Goal: Contribute content: Contribute content

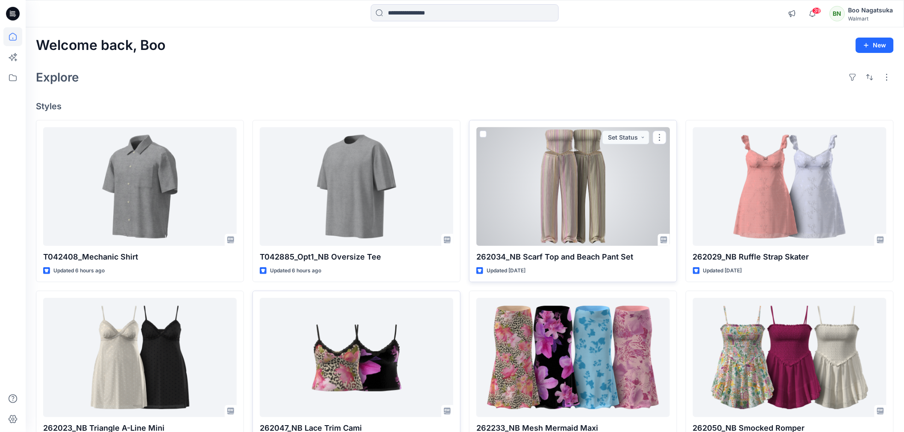
click at [585, 203] on div at bounding box center [572, 186] width 193 height 119
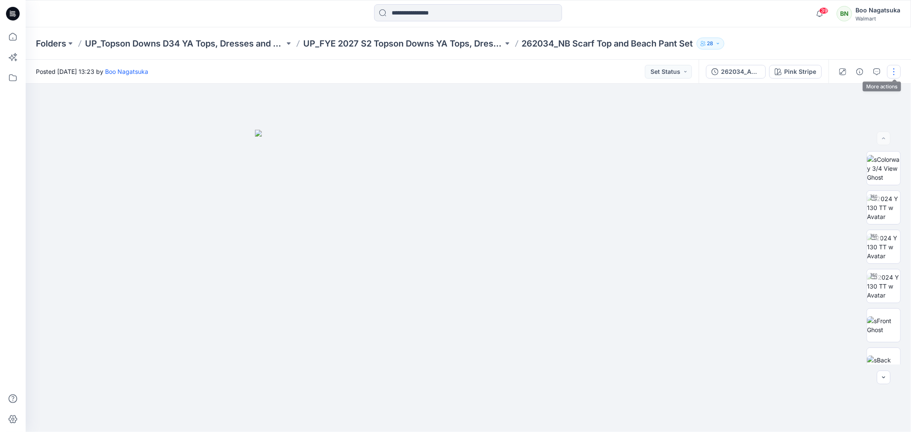
click at [891, 67] on button "button" at bounding box center [894, 72] width 14 height 14
click at [838, 114] on p "Edit" at bounding box center [839, 115] width 11 height 9
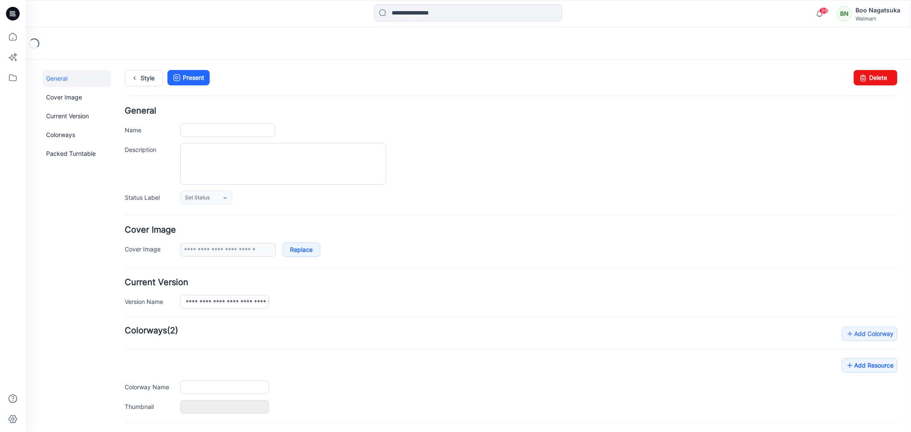
type input "**********"
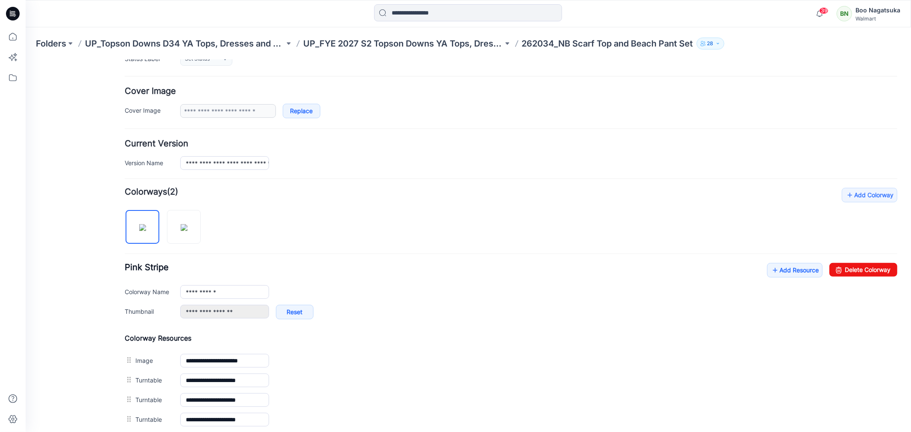
scroll to position [142, 0]
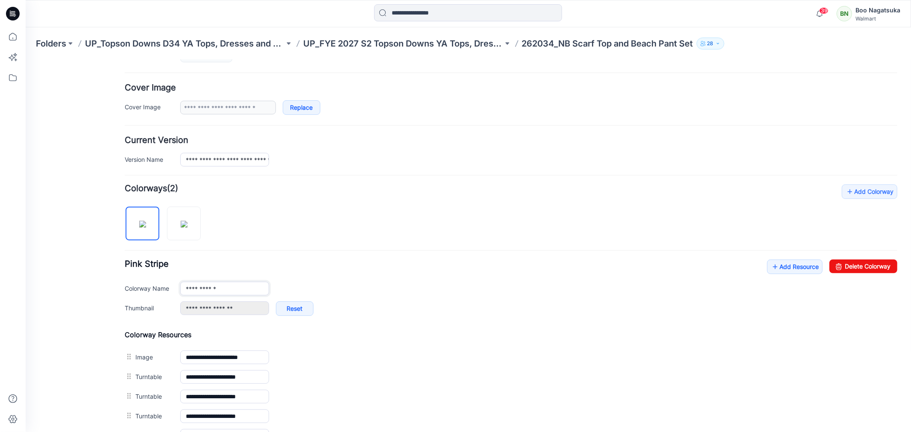
drag, startPoint x: 184, startPoint y: 288, endPoint x: 187, endPoint y: 297, distance: 9.7
click at [185, 288] on input "**********" at bounding box center [224, 288] width 89 height 14
click at [181, 227] on img at bounding box center [183, 223] width 7 height 7
drag, startPoint x: 200, startPoint y: 290, endPoint x: 172, endPoint y: 299, distance: 29.6
click at [172, 297] on div "**********" at bounding box center [510, 291] width 773 height 65
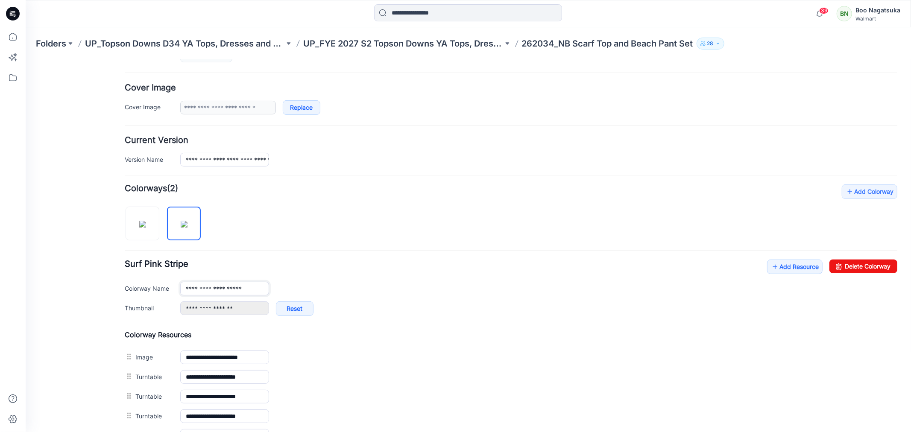
type input "**********"
click at [411, 202] on div "**********" at bounding box center [510, 393] width 773 height 419
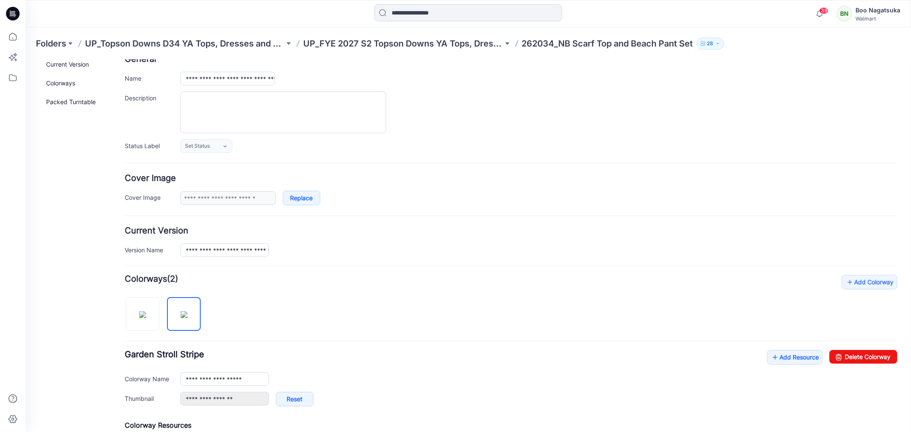
scroll to position [0, 0]
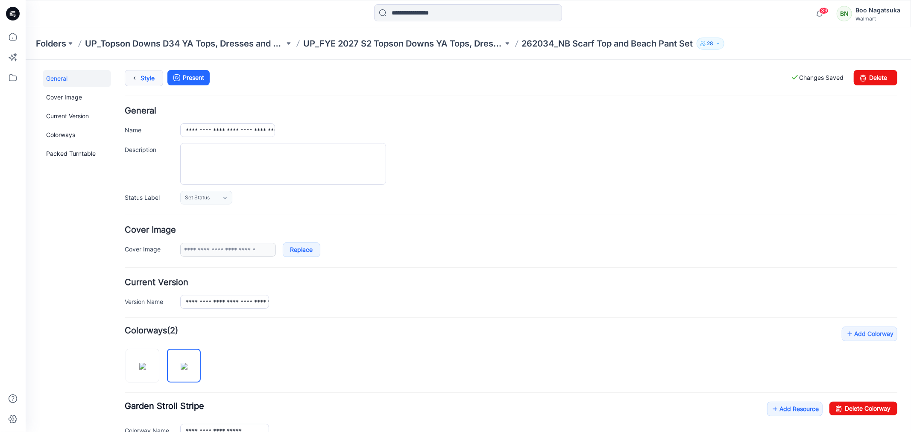
click at [148, 77] on link "Style" at bounding box center [143, 78] width 38 height 16
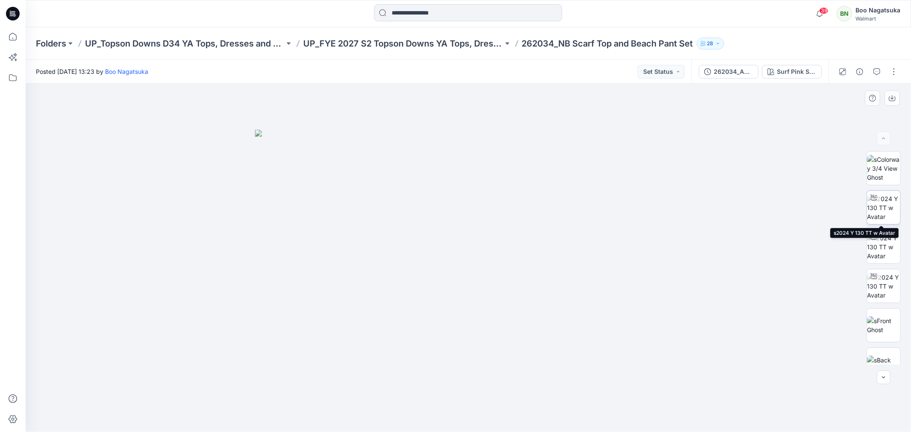
click at [886, 214] on img at bounding box center [883, 207] width 33 height 27
click at [896, 73] on button "button" at bounding box center [894, 72] width 14 height 14
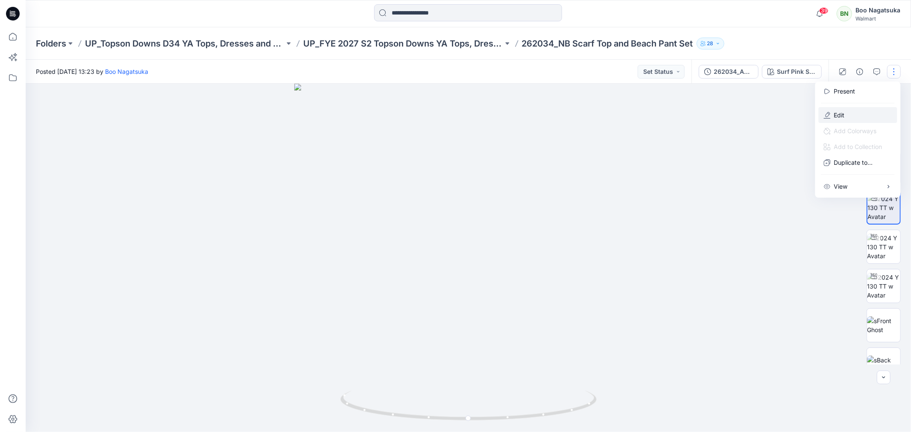
click at [835, 113] on p "Edit" at bounding box center [839, 115] width 11 height 9
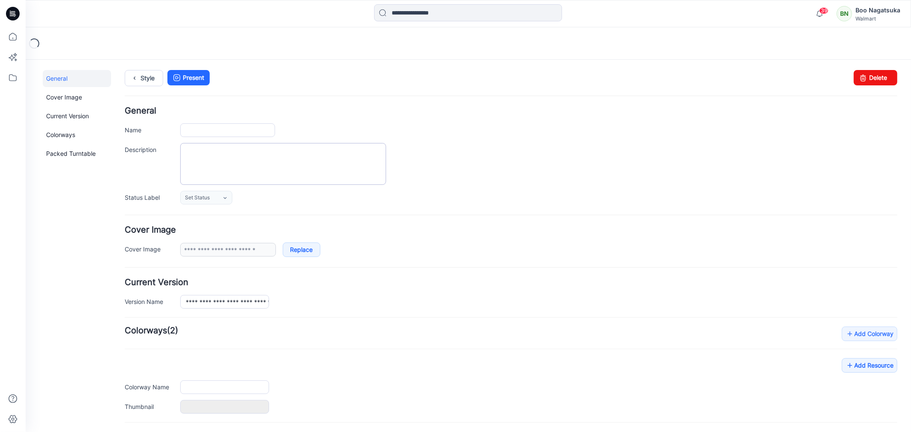
type input "**********"
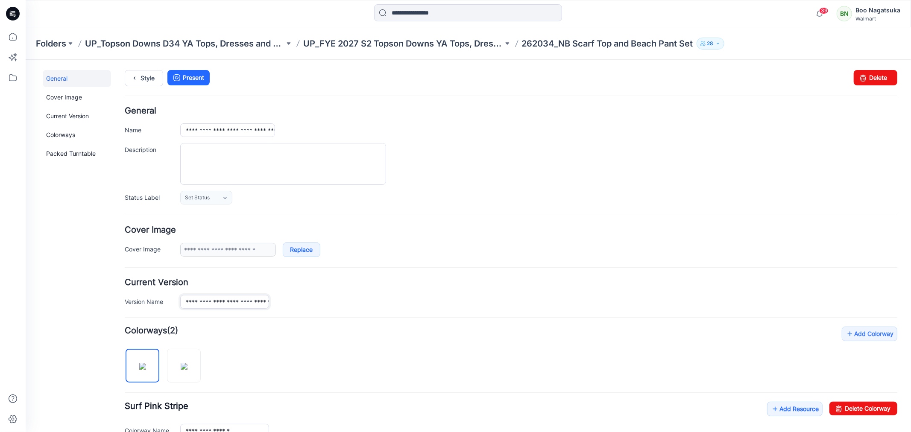
click at [225, 302] on input "**********" at bounding box center [224, 302] width 89 height 14
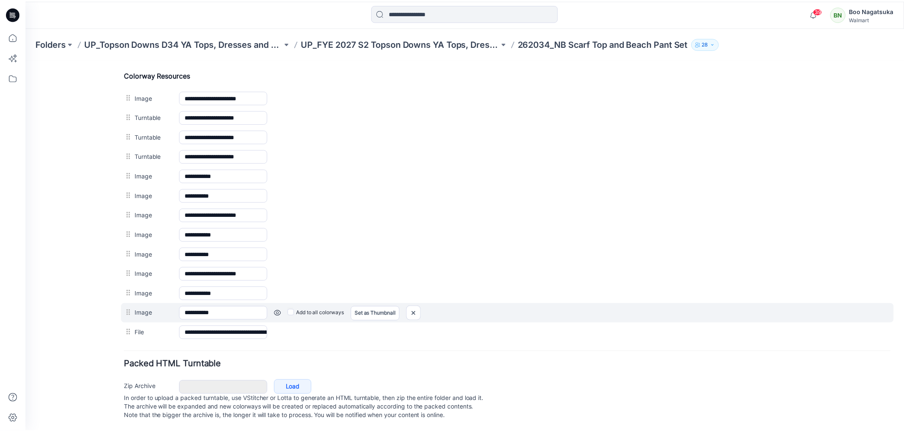
scroll to position [413, 0]
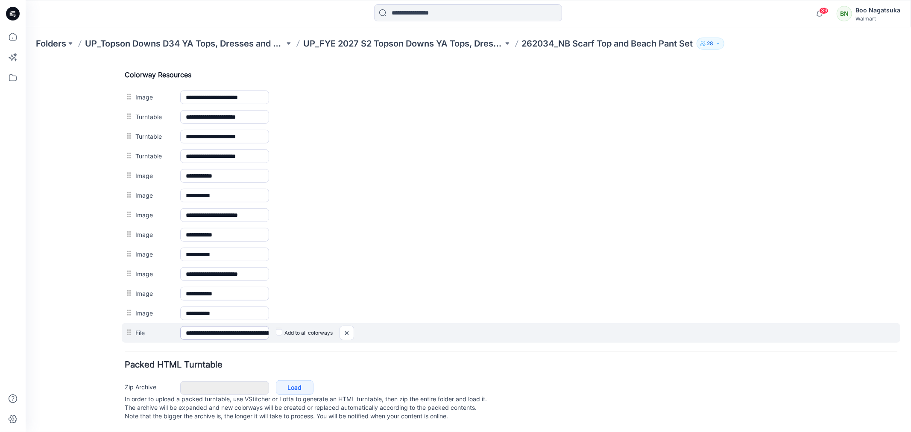
type input "**********"
click at [225, 326] on input "**********" at bounding box center [224, 333] width 89 height 14
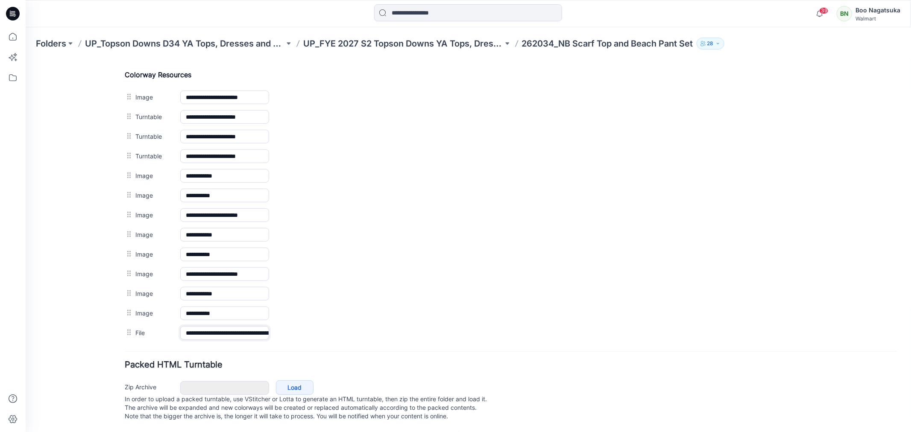
type input "**********"
click at [52, 386] on div "General Cover Image Current Version Colorways Packed Turntable" at bounding box center [76, 49] width 68 height 765
click at [14, 37] on icon at bounding box center [12, 36] width 19 height 19
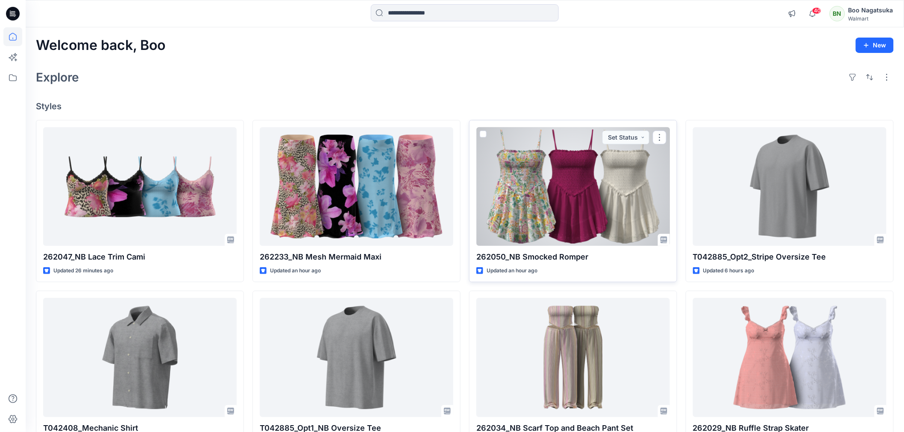
click at [600, 208] on div at bounding box center [572, 186] width 193 height 119
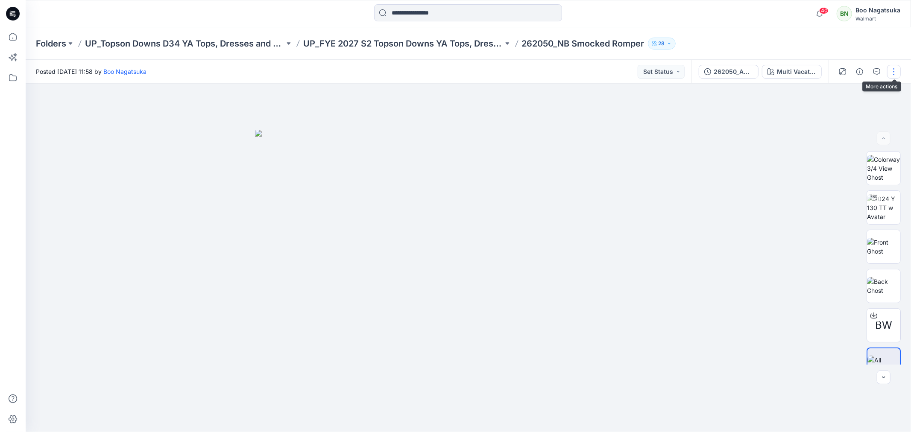
click at [894, 70] on button "button" at bounding box center [894, 72] width 14 height 14
click at [835, 113] on p "Edit" at bounding box center [839, 115] width 11 height 9
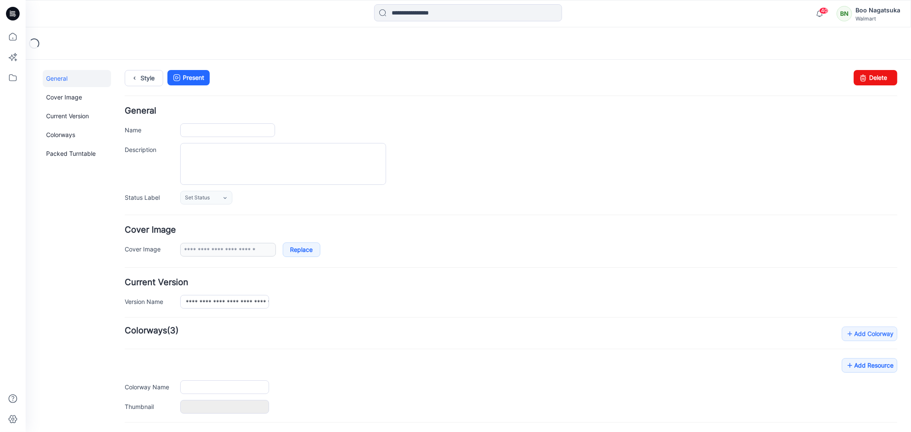
type input "**********"
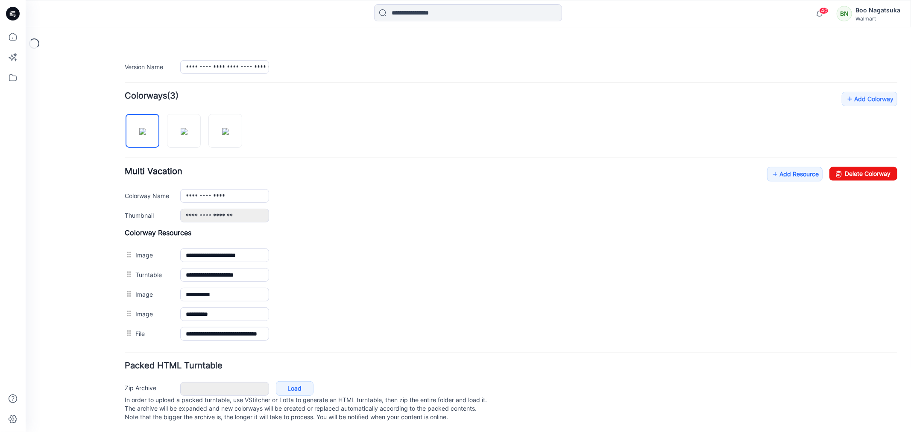
scroll to position [237, 0]
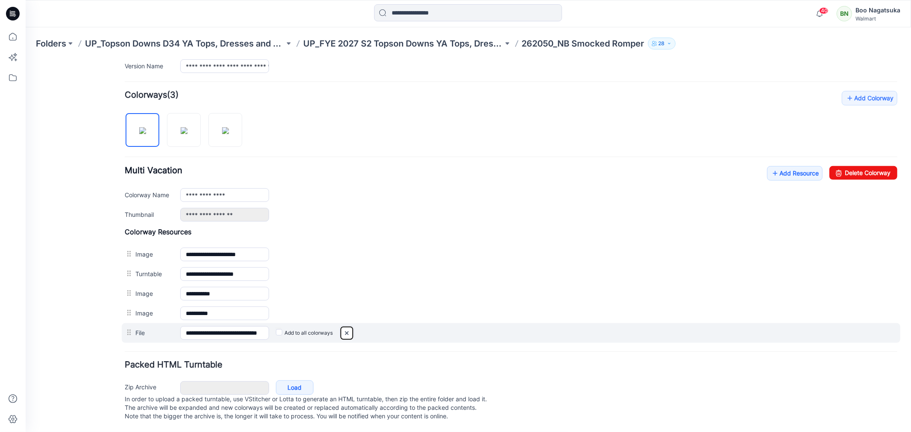
click at [349, 334] on img at bounding box center [347, 333] width 14 height 14
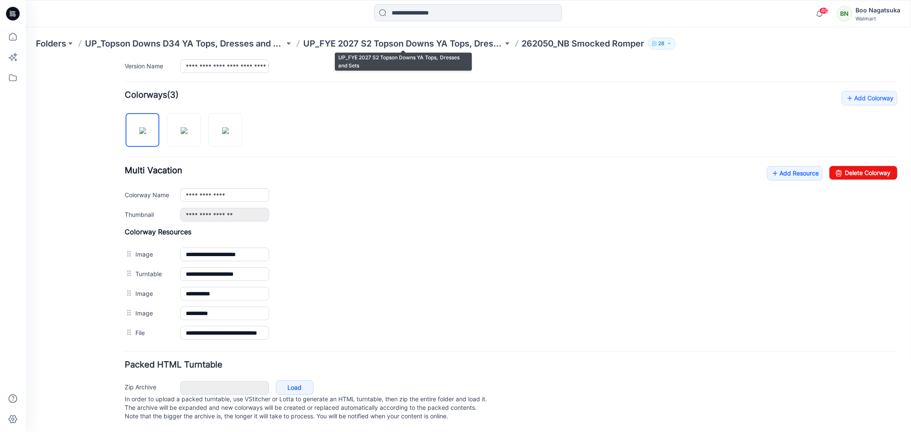
scroll to position [226, 0]
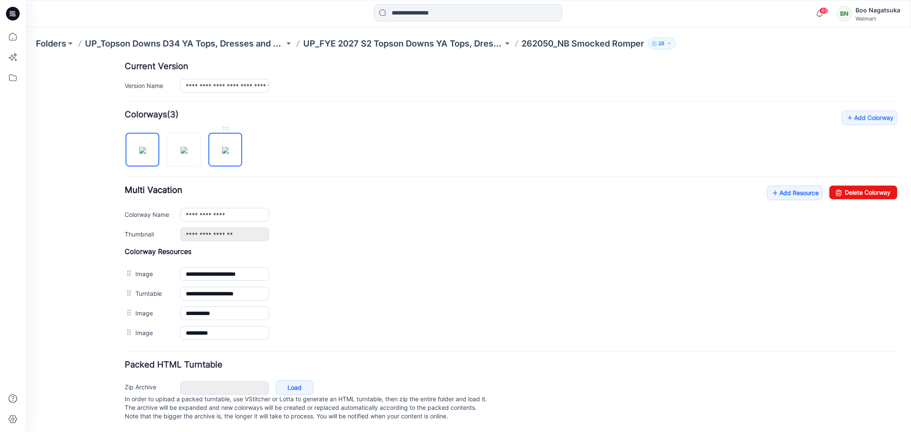
click at [227, 147] on img at bounding box center [225, 150] width 7 height 7
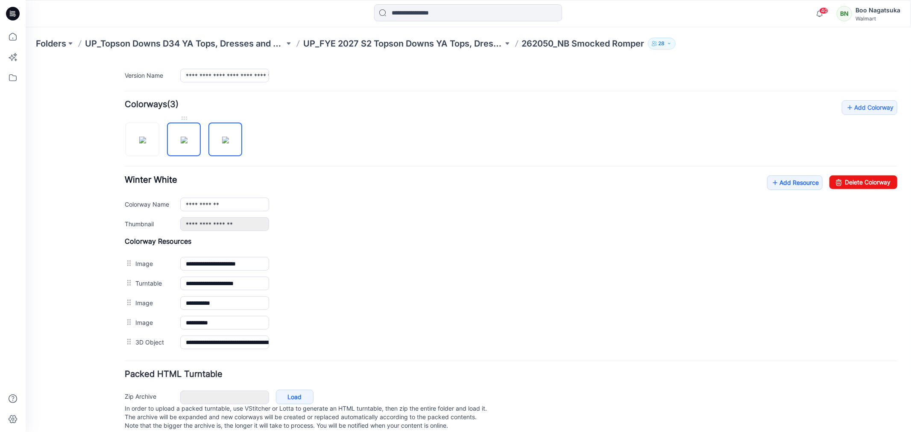
click at [180, 143] on img at bounding box center [183, 139] width 7 height 7
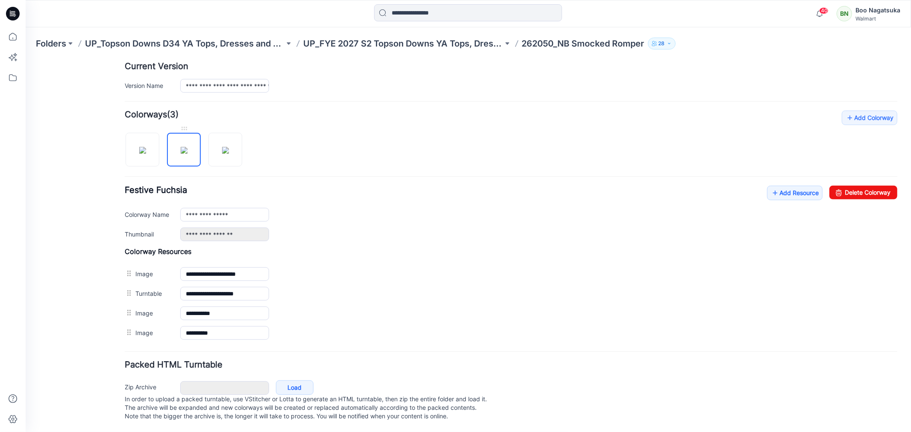
drag, startPoint x: 176, startPoint y: 146, endPoint x: 182, endPoint y: 146, distance: 6.8
click at [180, 147] on img at bounding box center [183, 150] width 7 height 7
click at [225, 147] on img at bounding box center [225, 150] width 7 height 7
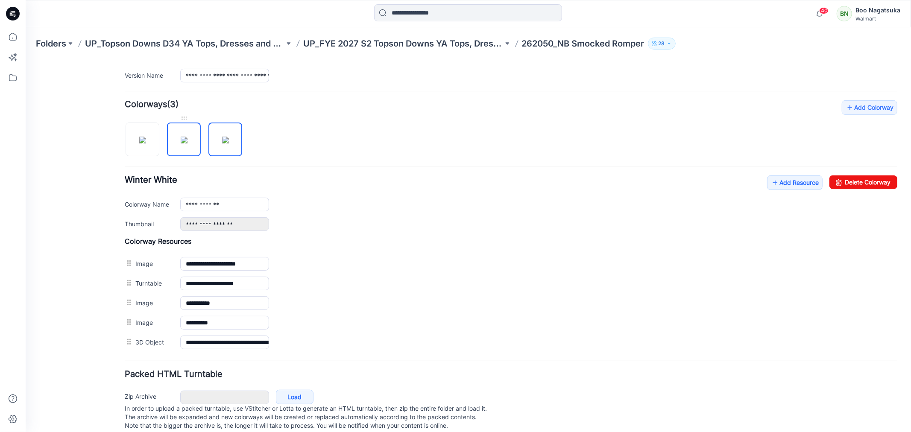
click at [187, 143] on img at bounding box center [183, 139] width 7 height 7
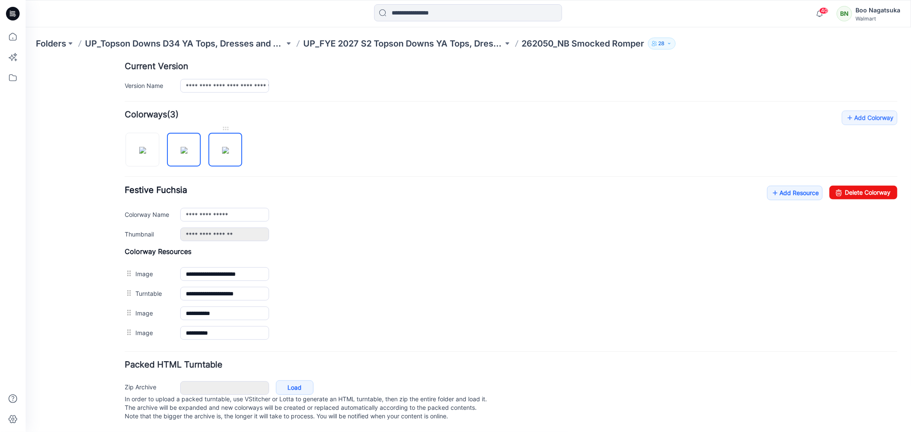
click at [224, 147] on img at bounding box center [225, 150] width 7 height 7
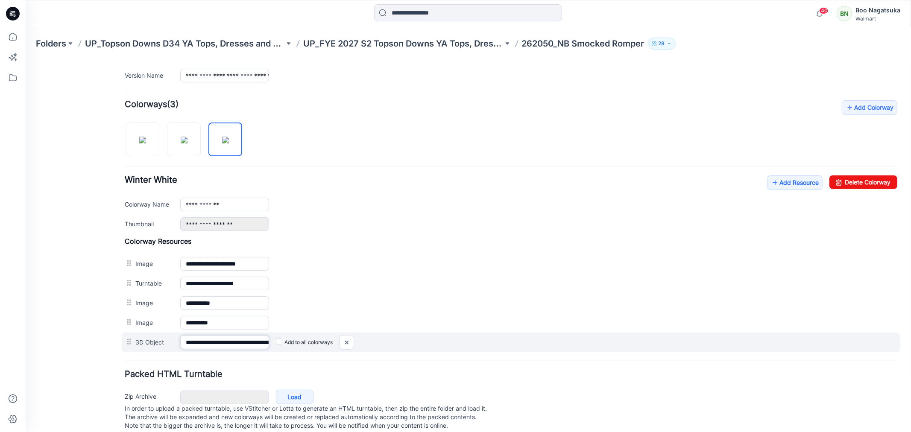
click at [252, 342] on input "**********" at bounding box center [224, 342] width 89 height 14
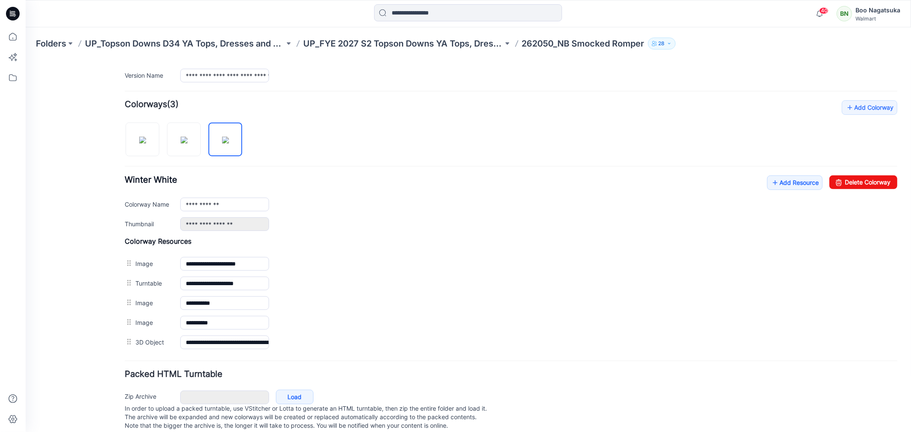
click at [293, 364] on form "**********" at bounding box center [510, 156] width 773 height 553
click at [139, 143] on img at bounding box center [142, 139] width 7 height 7
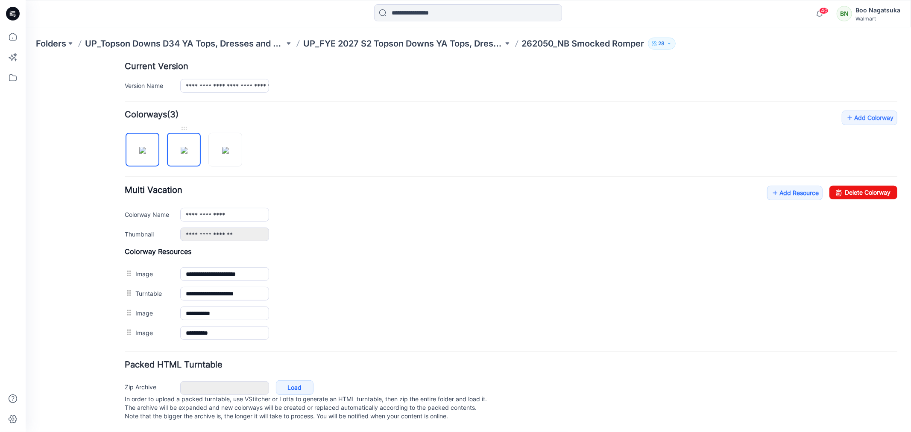
click at [180, 147] on img at bounding box center [183, 150] width 7 height 7
click at [222, 147] on img at bounding box center [225, 150] width 7 height 7
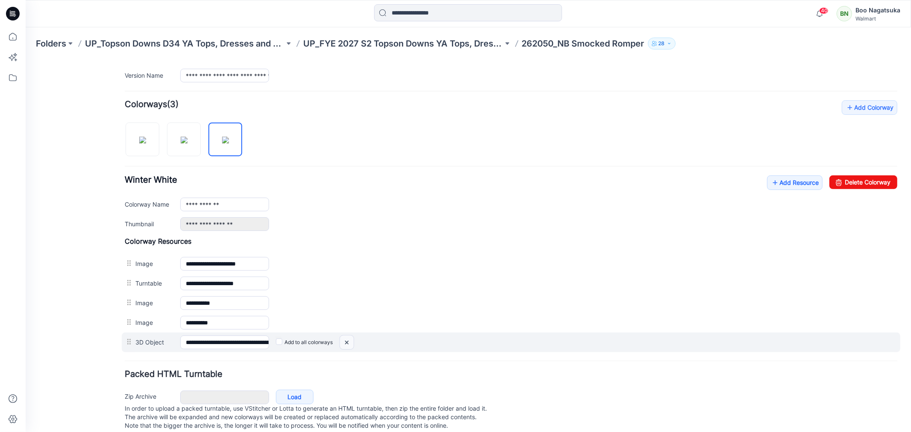
drag, startPoint x: 347, startPoint y: 343, endPoint x: 522, endPoint y: 104, distance: 296.8
click at [346, 343] on img at bounding box center [347, 342] width 14 height 14
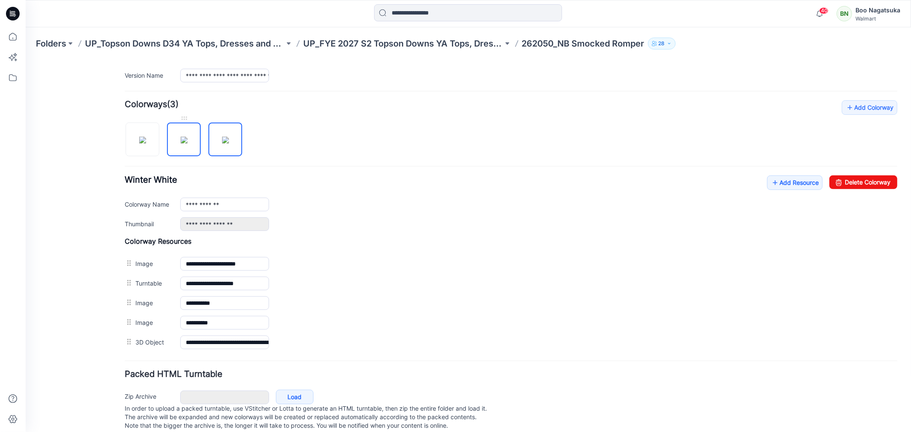
click at [182, 143] on img at bounding box center [183, 139] width 7 height 7
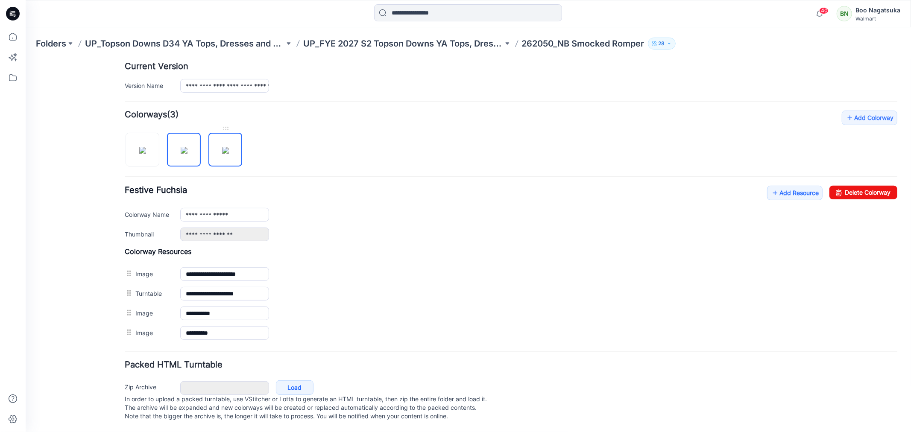
click at [222, 147] on img at bounding box center [225, 150] width 7 height 7
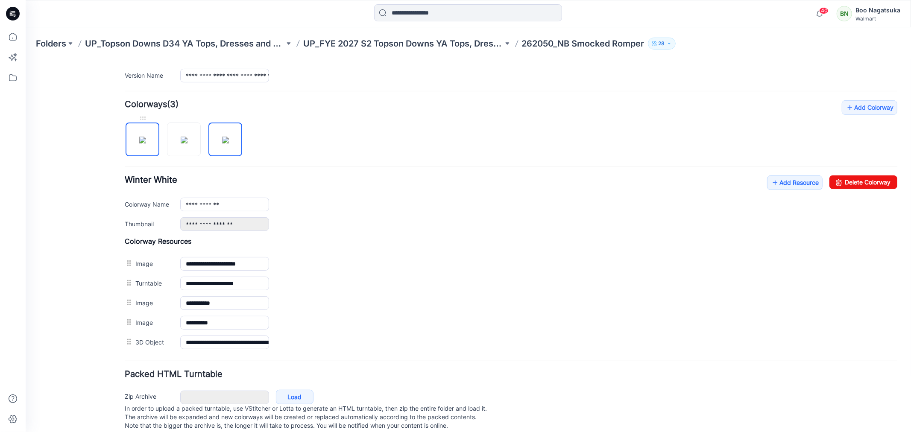
click at [146, 143] on img at bounding box center [142, 139] width 7 height 7
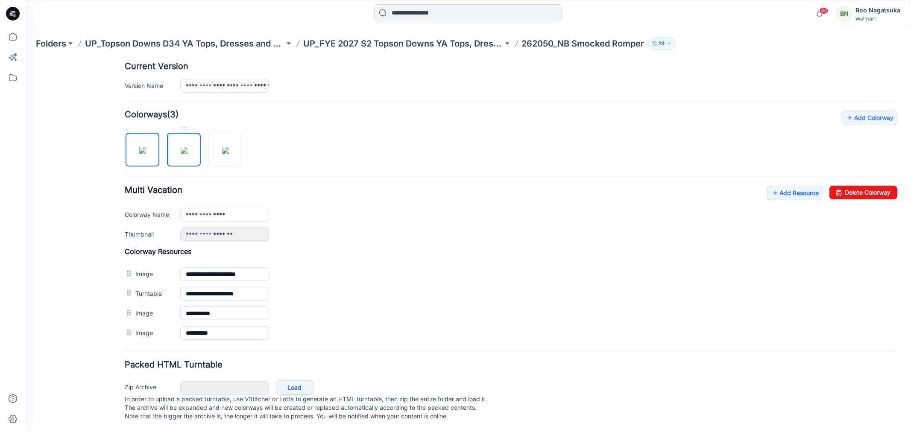
click at [186, 147] on img at bounding box center [183, 150] width 7 height 7
click at [228, 147] on img at bounding box center [225, 150] width 7 height 7
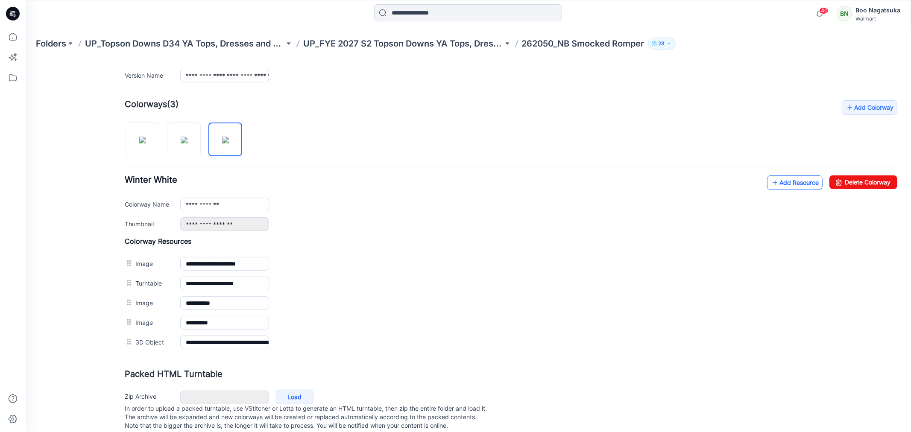
click at [789, 184] on link "Add Resource" at bounding box center [795, 182] width 56 height 15
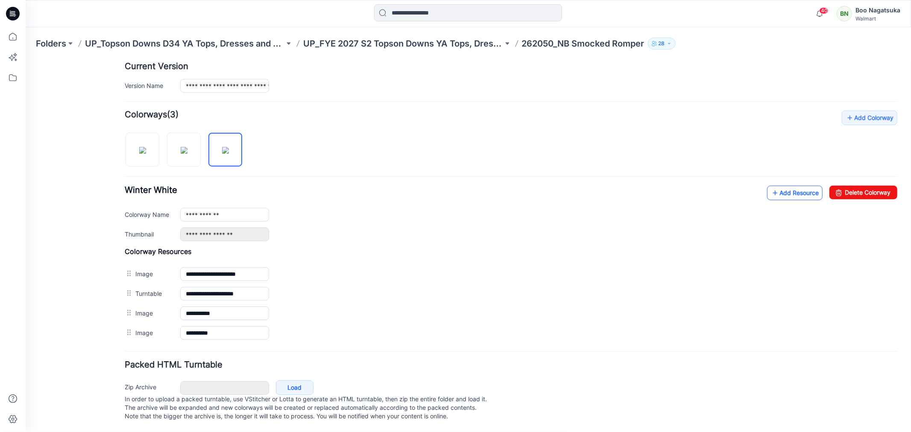
click at [772, 185] on link "Add Resource" at bounding box center [795, 192] width 56 height 15
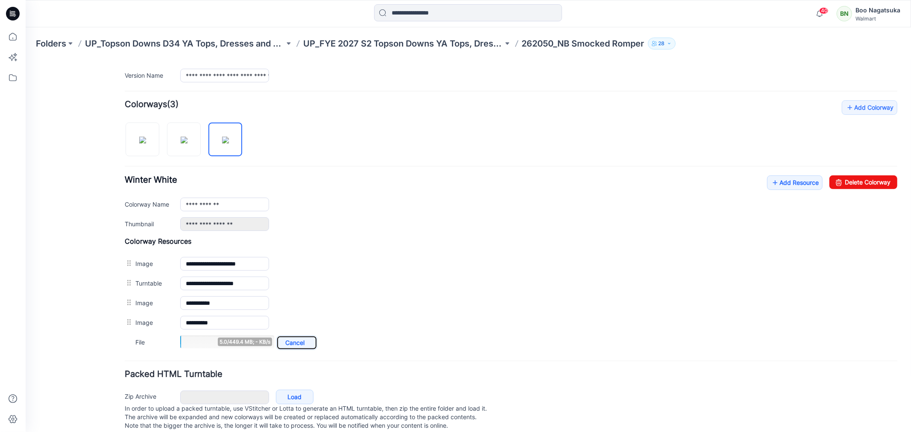
click at [300, 340] on link "Cancel" at bounding box center [296, 342] width 41 height 15
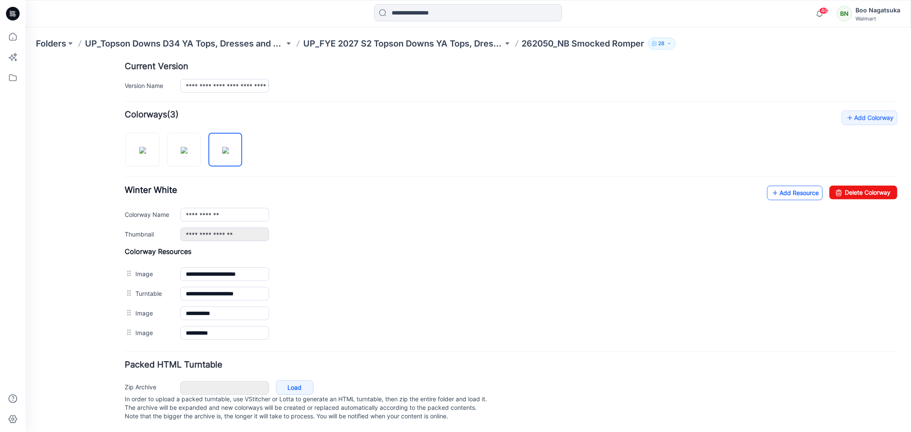
click at [775, 185] on link "Add Resource" at bounding box center [795, 192] width 56 height 15
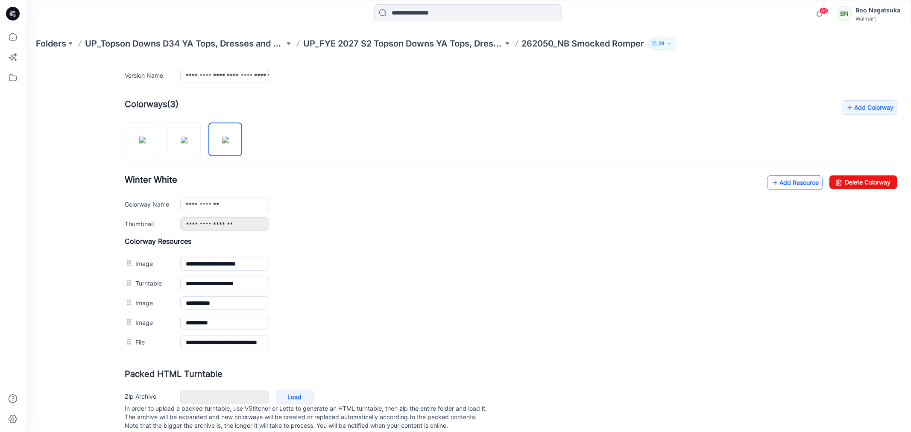
click at [784, 182] on link "Add Resource" at bounding box center [795, 182] width 56 height 15
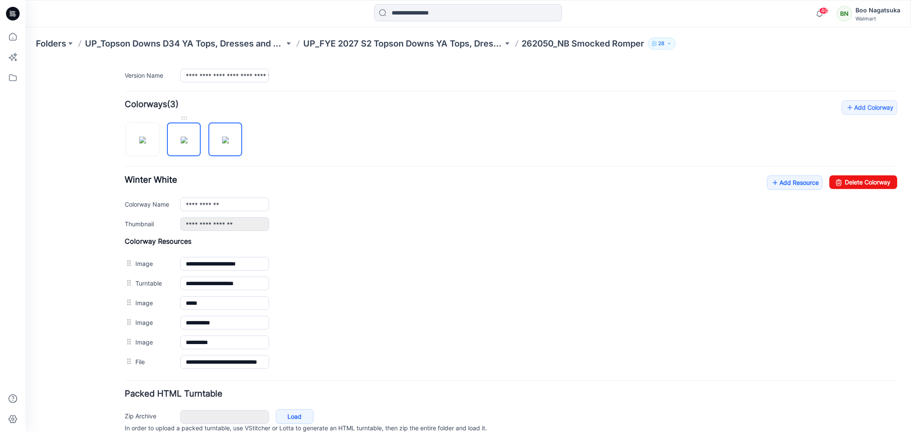
click at [180, 143] on img at bounding box center [183, 139] width 7 height 7
click at [142, 143] on img at bounding box center [142, 139] width 7 height 7
type input "**********"
click at [73, 376] on div "General Cover Image Current Version Colorways Packed Turntable" at bounding box center [76, 152] width 68 height 618
click at [368, 398] on h4 "Packed HTML Turntable" at bounding box center [510, 394] width 773 height 8
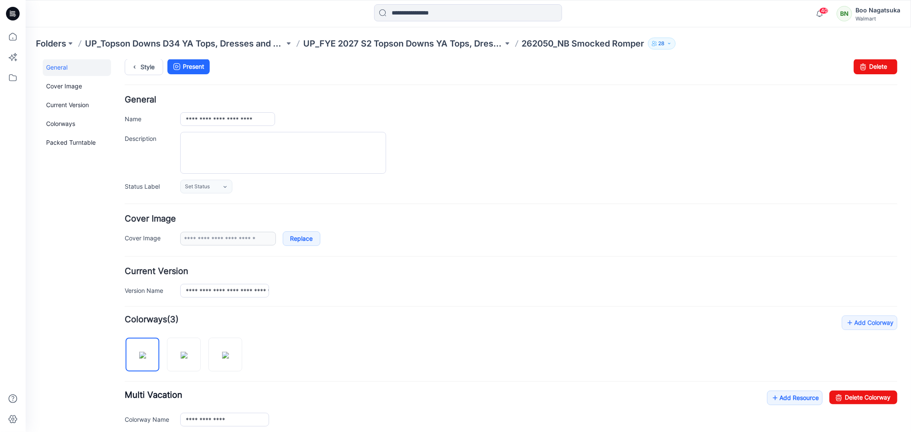
scroll to position [0, 0]
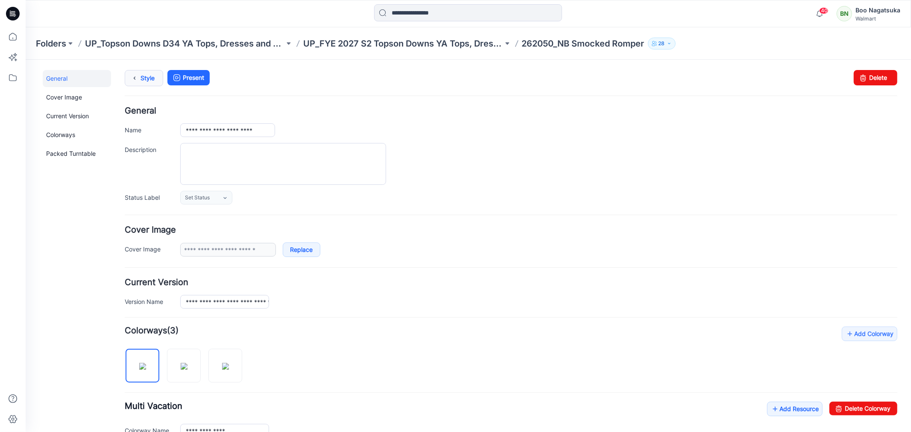
click at [144, 76] on link "Style" at bounding box center [143, 78] width 38 height 16
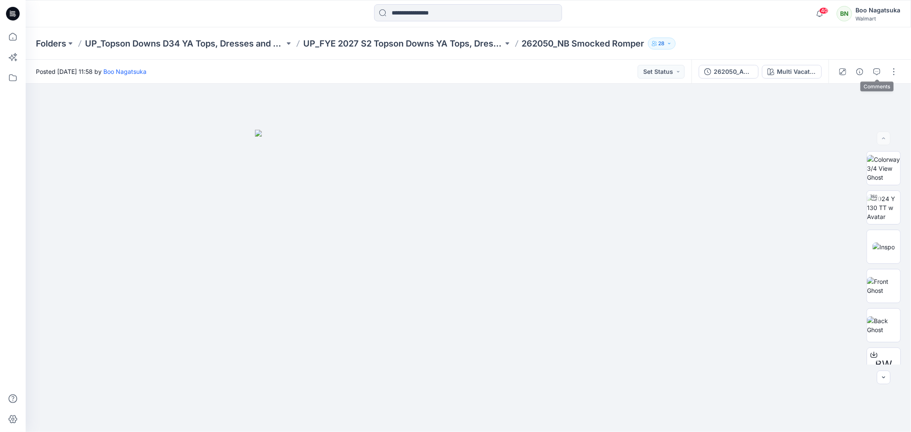
click at [870, 70] on button "button" at bounding box center [877, 72] width 14 height 14
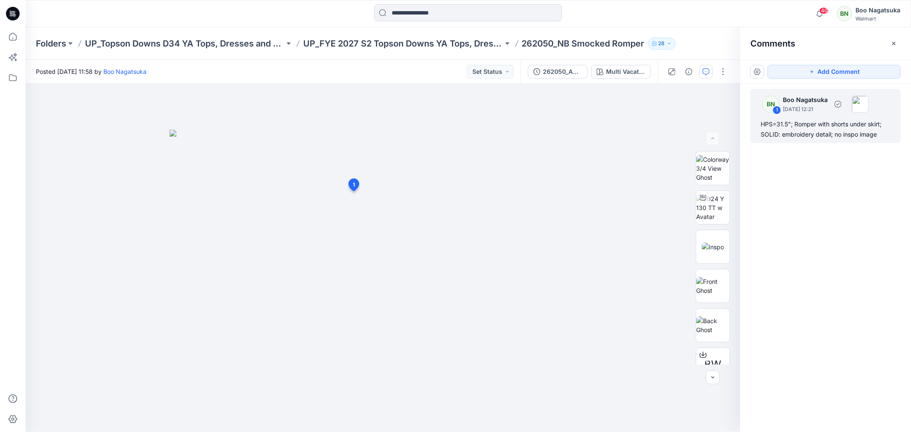
click at [802, 126] on div "HPS=31.5"; Romper with shorts under skirt; SOLID: embroidery detail; no inspo i…" at bounding box center [826, 129] width 130 height 21
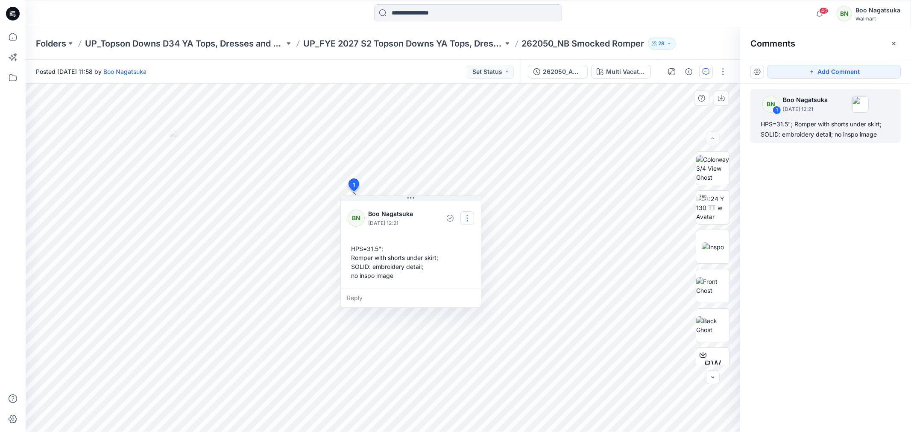
click at [466, 217] on button "button" at bounding box center [467, 218] width 14 height 14
click at [477, 236] on p "Edit comment" at bounding box center [469, 238] width 38 height 9
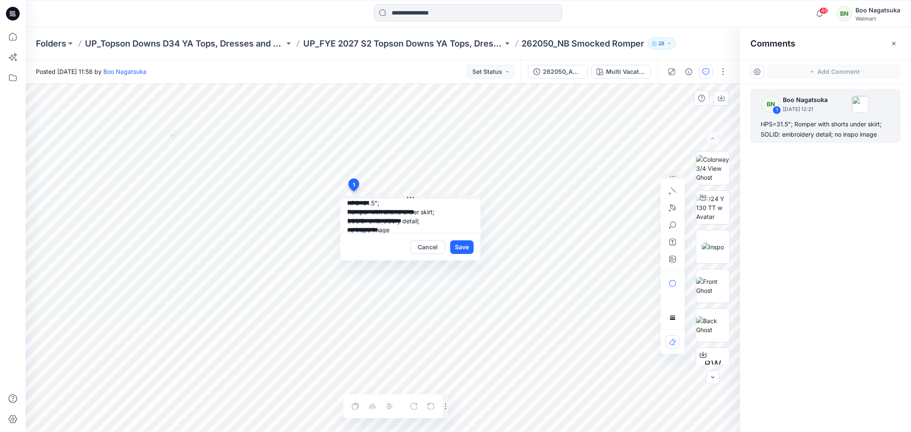
scroll to position [15, 0]
drag, startPoint x: 345, startPoint y: 229, endPoint x: 400, endPoint y: 227, distance: 55.1
click at [401, 229] on textarea "**********" at bounding box center [410, 216] width 140 height 34
type textarea "**********"
click at [458, 246] on button "Save" at bounding box center [461, 247] width 23 height 14
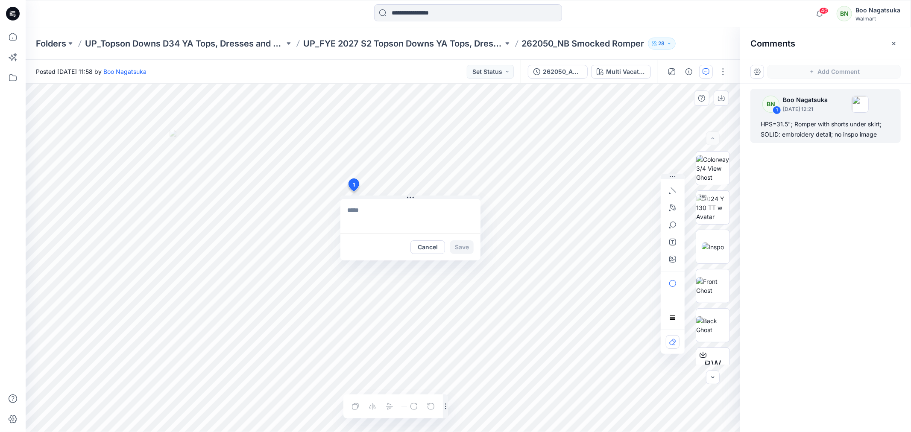
scroll to position [0, 0]
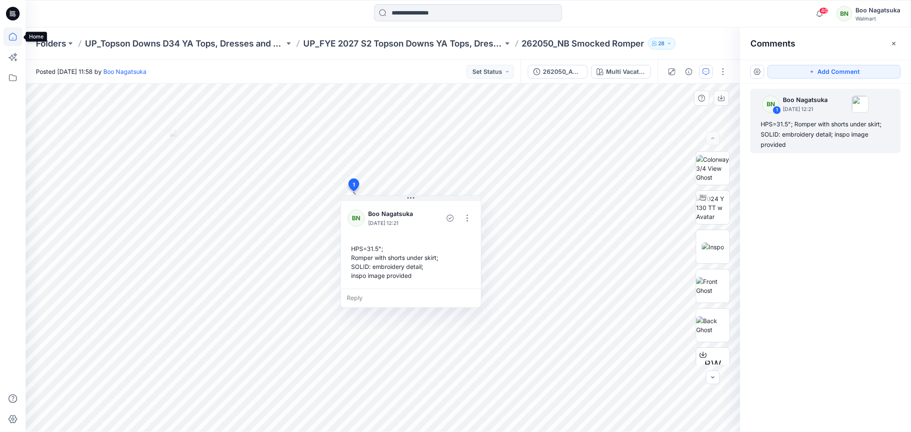
click at [9, 36] on icon at bounding box center [12, 36] width 19 height 19
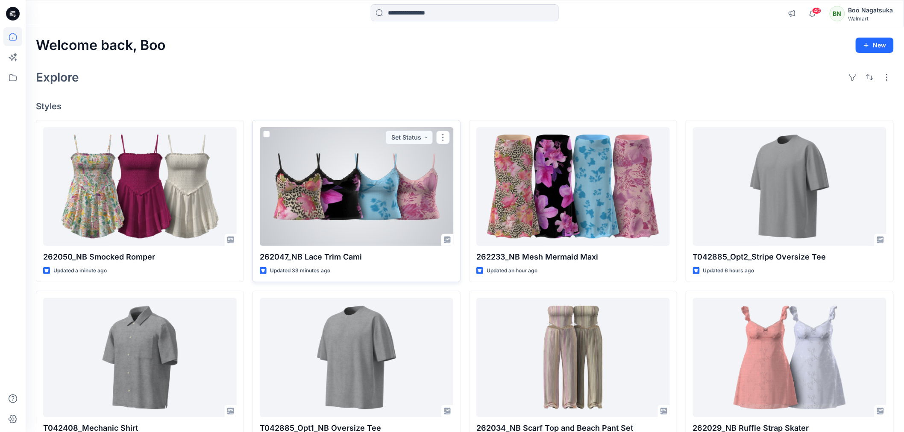
click at [406, 203] on div at bounding box center [356, 186] width 193 height 119
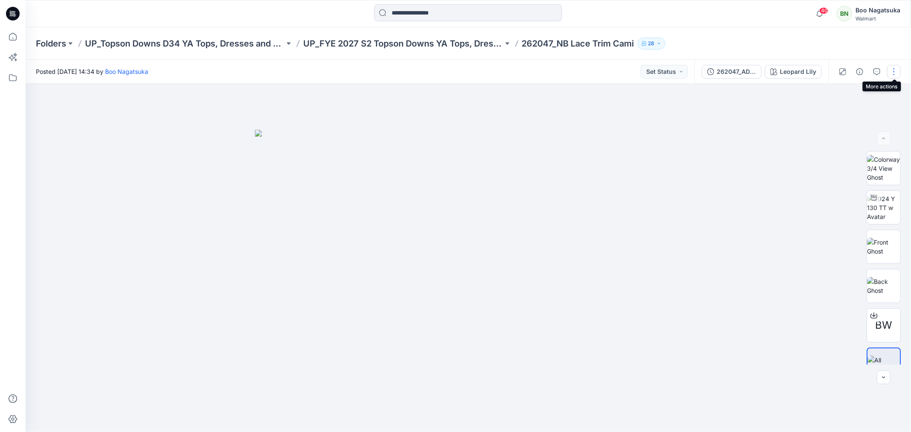
click at [895, 66] on button "button" at bounding box center [894, 72] width 14 height 14
click at [842, 114] on p "Edit" at bounding box center [839, 115] width 11 height 9
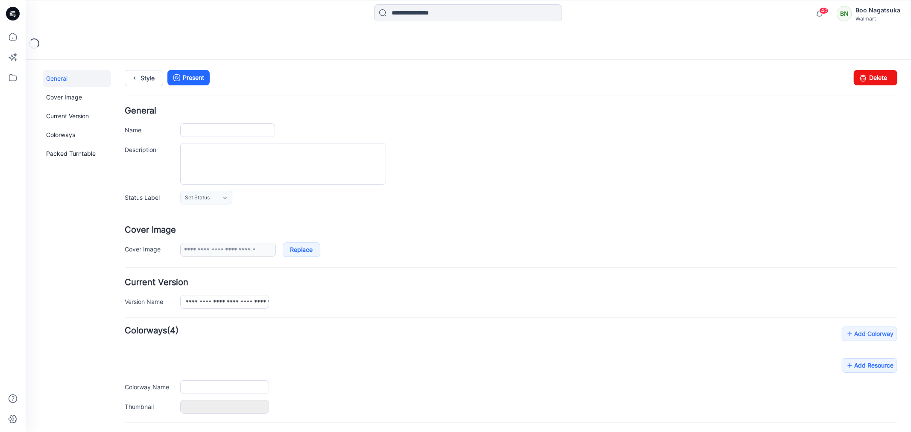
type input "**********"
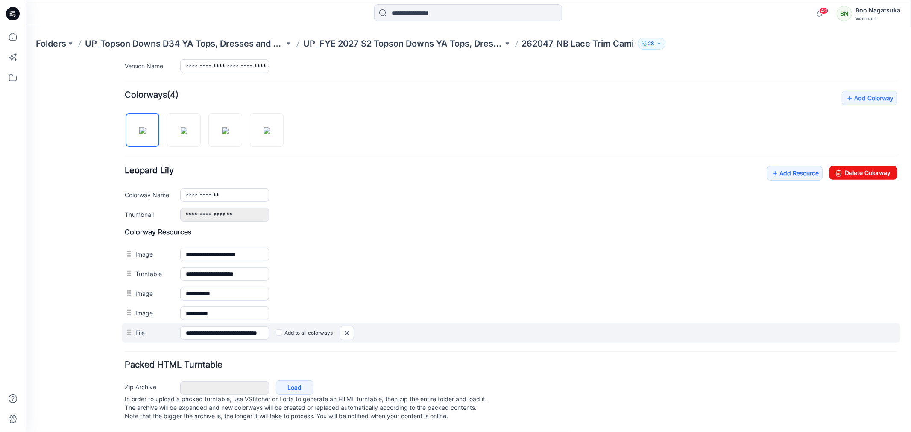
scroll to position [246, 0]
click at [344, 326] on img at bounding box center [347, 333] width 14 height 14
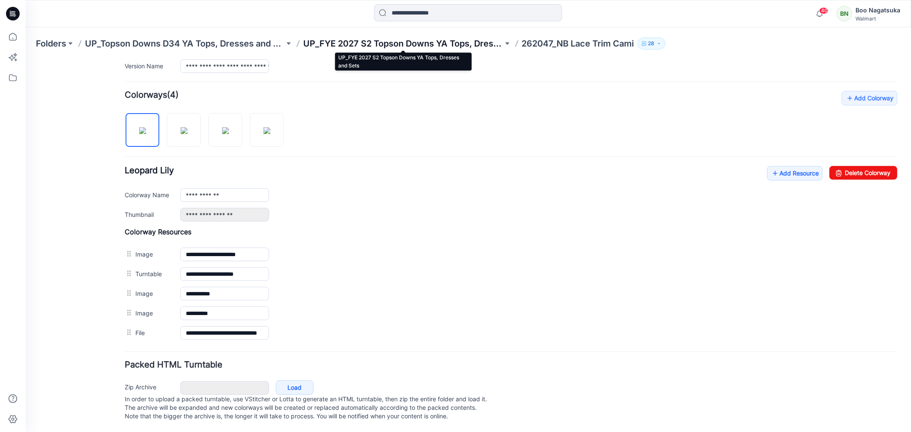
scroll to position [226, 0]
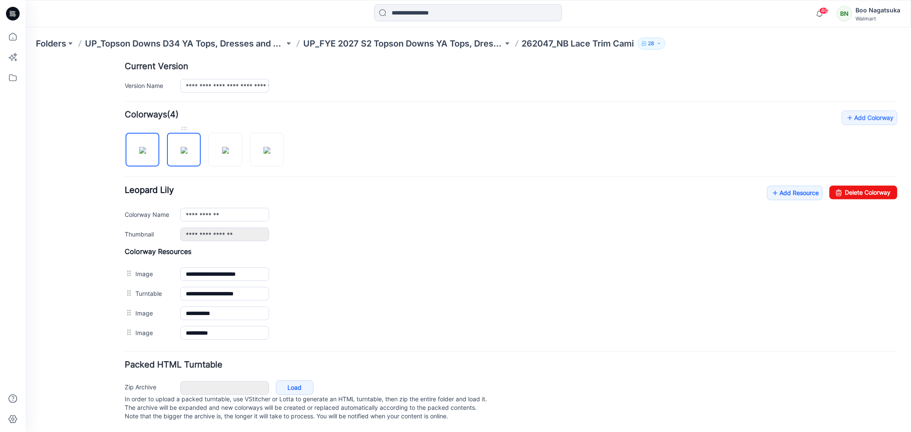
click at [184, 147] on img at bounding box center [183, 150] width 7 height 7
click at [263, 148] on img at bounding box center [266, 150] width 7 height 7
click at [789, 185] on link "Add Resource" at bounding box center [795, 192] width 56 height 15
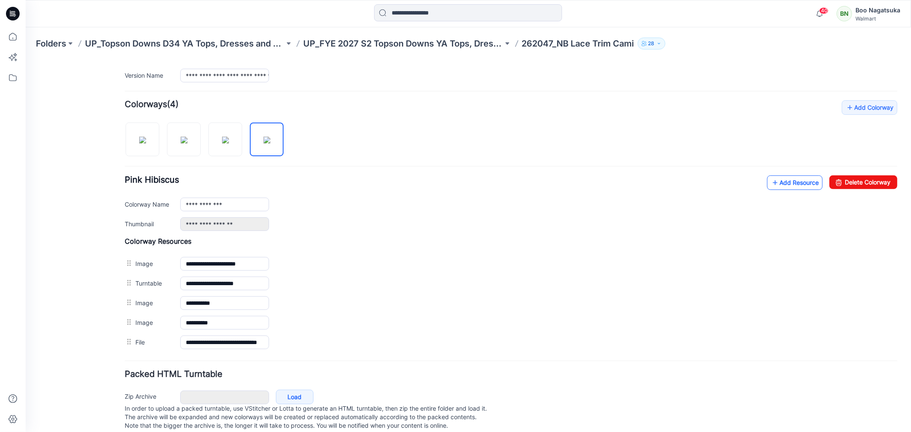
click at [780, 184] on link "Add Resource" at bounding box center [795, 182] width 56 height 15
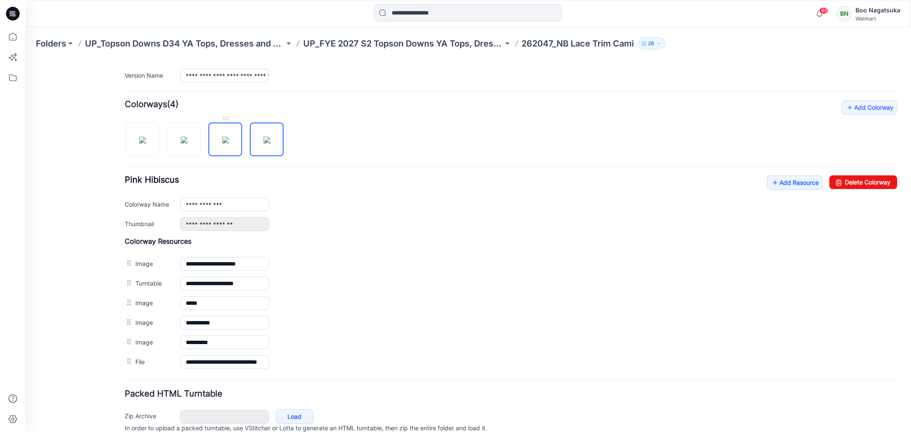
click at [223, 143] on img at bounding box center [225, 139] width 7 height 7
click at [88, 369] on div "General Cover Image Current Version Colorways Packed Turntable" at bounding box center [76, 152] width 68 height 618
click at [181, 143] on img at bounding box center [183, 139] width 7 height 7
drag, startPoint x: 89, startPoint y: 379, endPoint x: 114, endPoint y: 293, distance: 89.4
click at [90, 378] on div "General Cover Image Current Version Colorways Packed Turntable" at bounding box center [76, 152] width 68 height 618
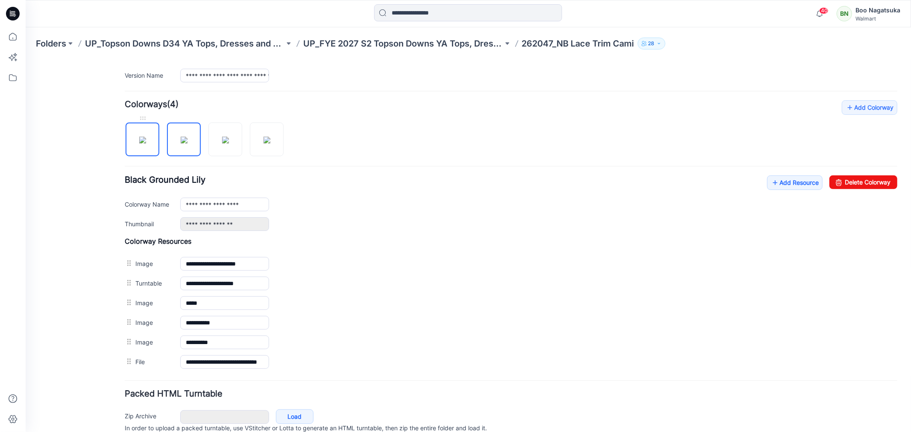
click at [139, 143] on img at bounding box center [142, 139] width 7 height 7
type input "**********"
click at [77, 388] on div "General Cover Image Current Version Colorways Packed Turntable" at bounding box center [76, 152] width 68 height 618
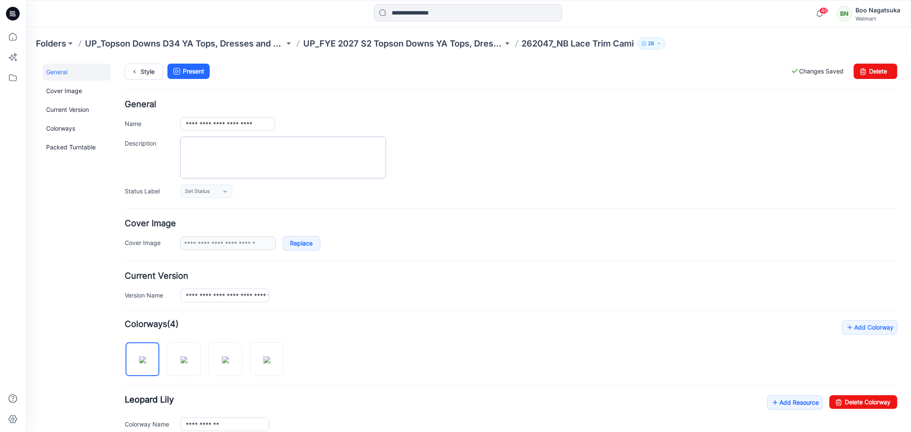
scroll to position [0, 0]
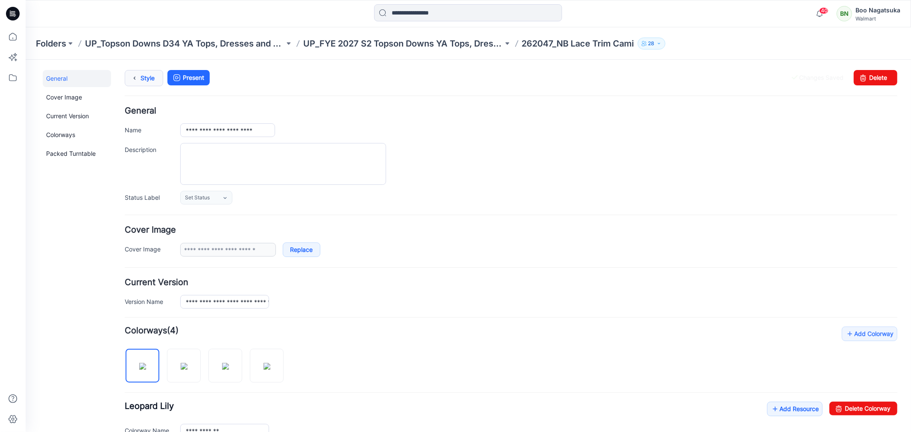
click at [143, 78] on link "Style" at bounding box center [143, 78] width 38 height 16
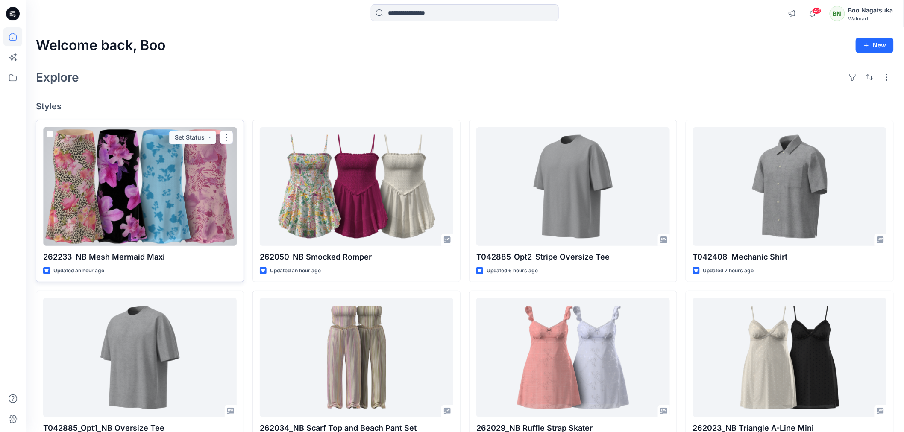
click at [204, 224] on div at bounding box center [139, 186] width 193 height 119
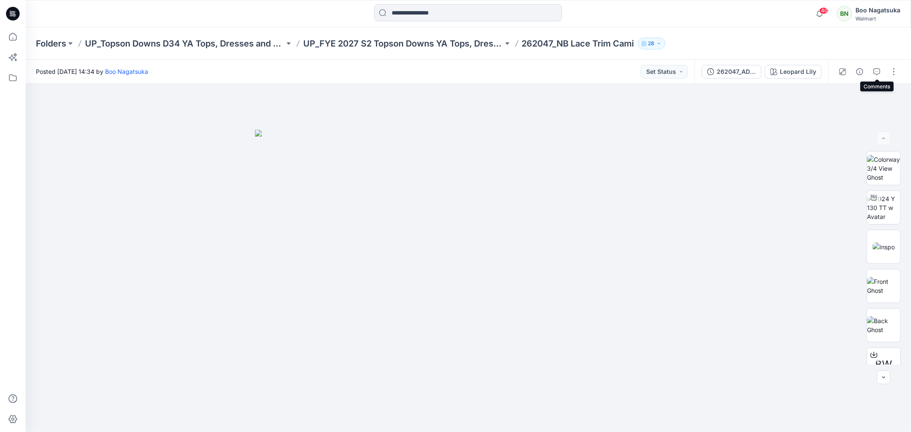
drag, startPoint x: 876, startPoint y: 70, endPoint x: 872, endPoint y: 73, distance: 5.1
click at [876, 70] on icon "button" at bounding box center [877, 71] width 7 height 7
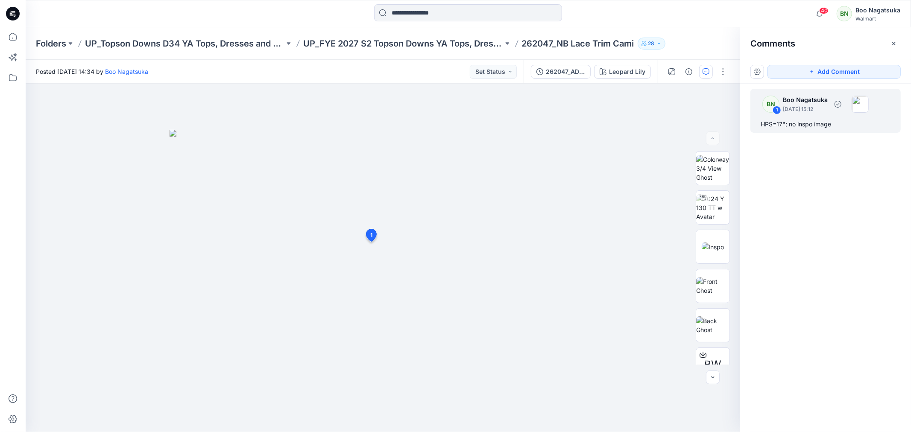
click at [821, 122] on div "HPS=17"; no inspo image" at bounding box center [826, 124] width 130 height 10
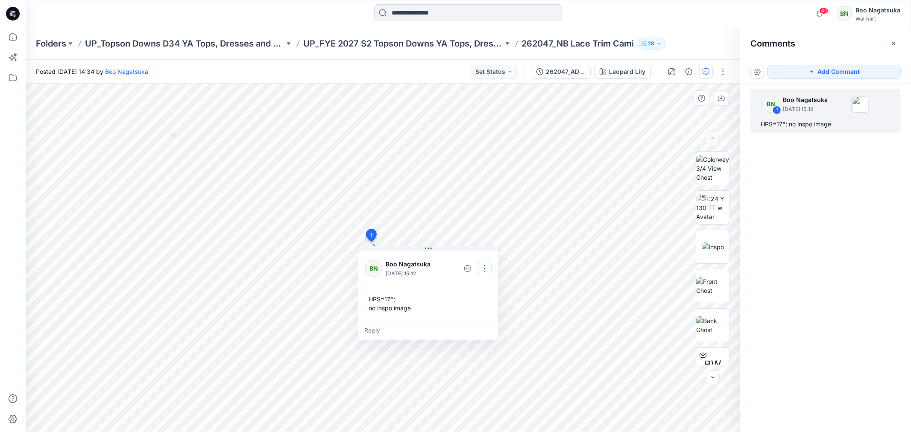
click at [483, 268] on button "button" at bounding box center [485, 269] width 14 height 14
click at [498, 288] on p "Edit comment" at bounding box center [487, 288] width 38 height 9
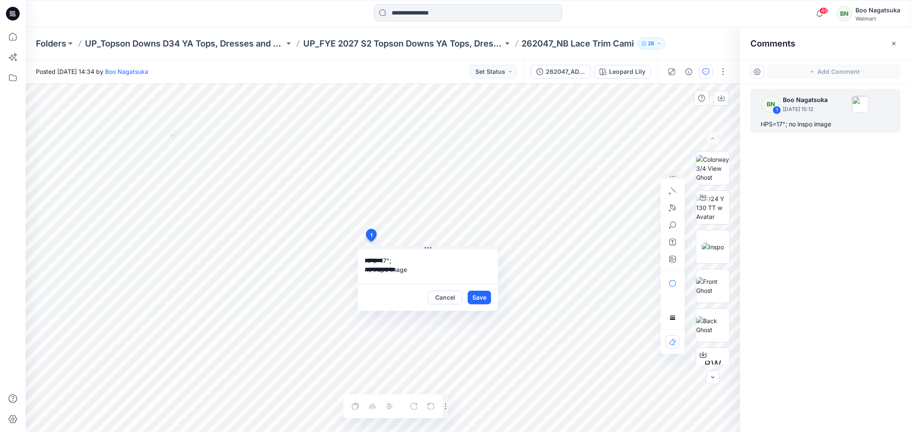
drag, startPoint x: 364, startPoint y: 270, endPoint x: 428, endPoint y: 279, distance: 64.7
click at [420, 270] on textarea "**********" at bounding box center [428, 266] width 140 height 34
type textarea "**********"
click at [482, 301] on button "Save" at bounding box center [479, 298] width 23 height 14
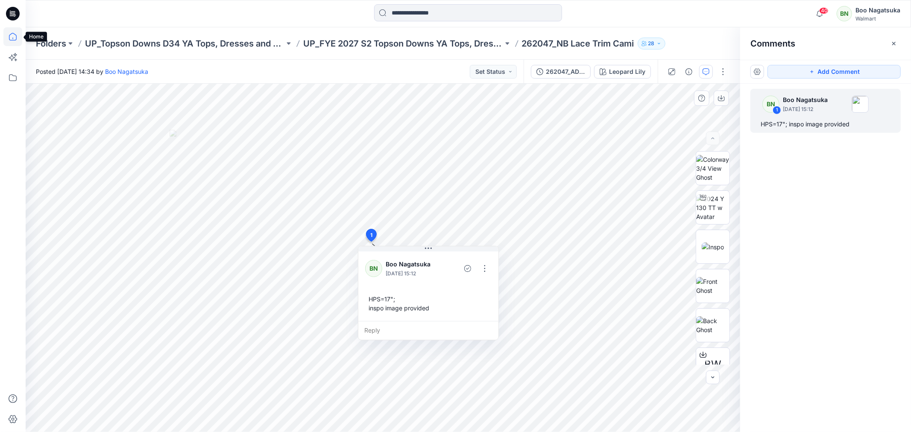
click at [10, 35] on icon at bounding box center [12, 36] width 19 height 19
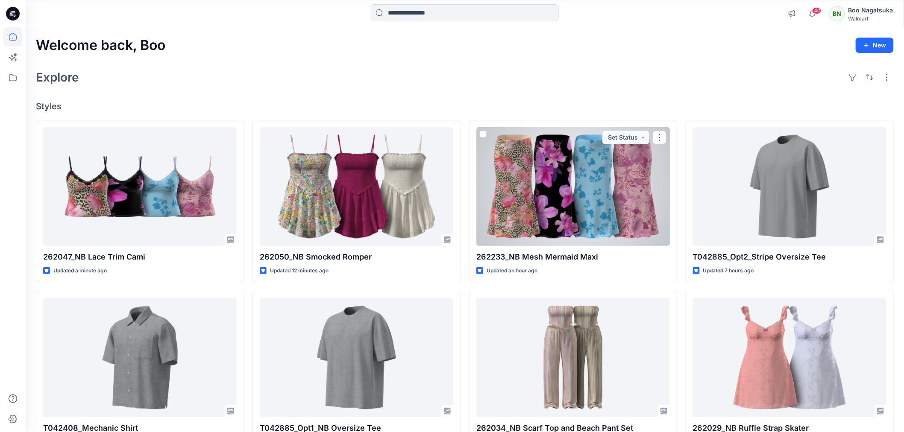
click at [590, 221] on div at bounding box center [572, 186] width 193 height 119
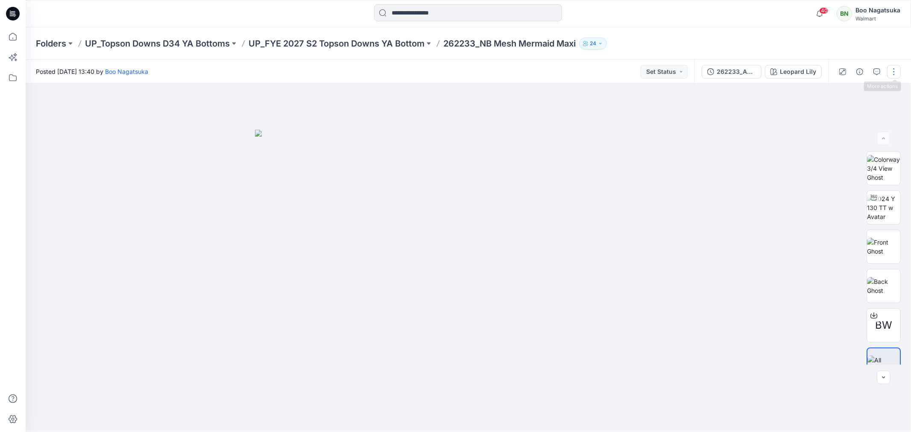
click at [896, 71] on button "button" at bounding box center [894, 72] width 14 height 14
click at [836, 114] on p "Edit" at bounding box center [839, 115] width 11 height 9
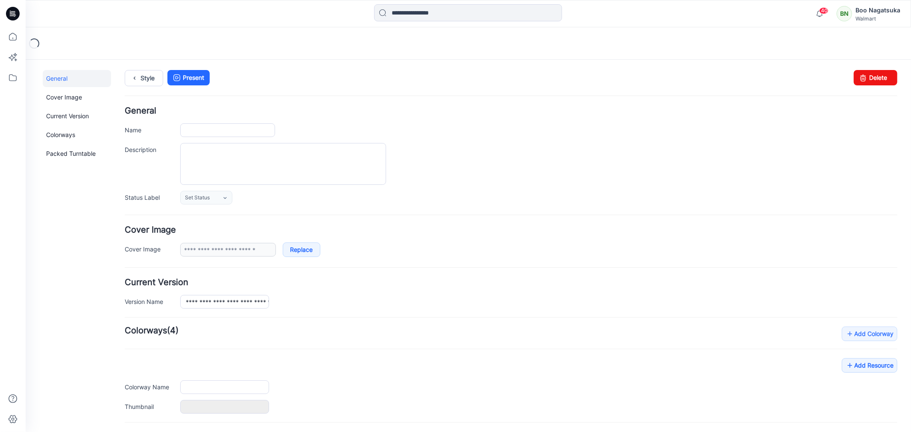
type input "**********"
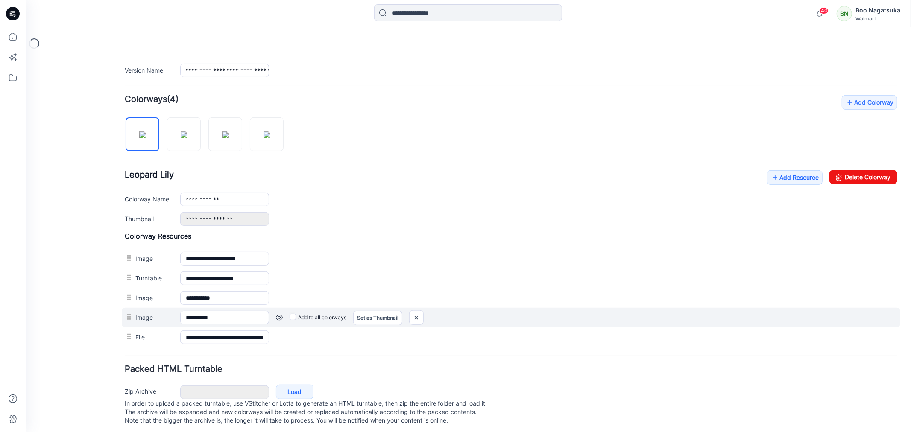
scroll to position [246, 0]
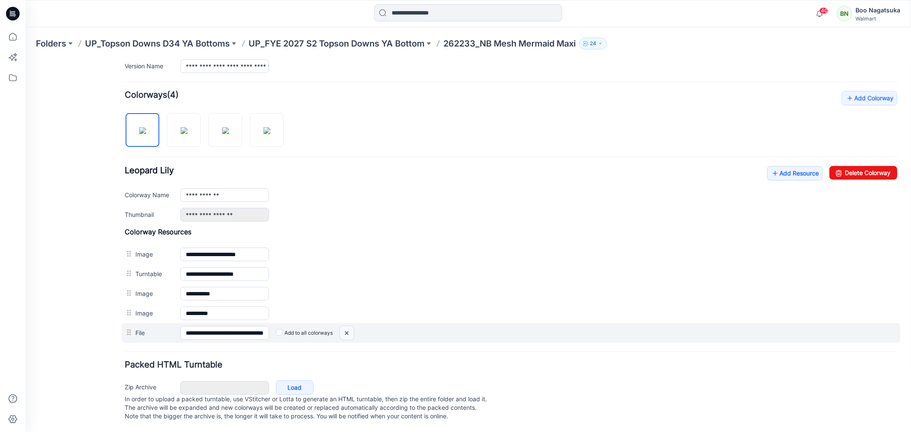
click at [348, 326] on img at bounding box center [347, 333] width 14 height 14
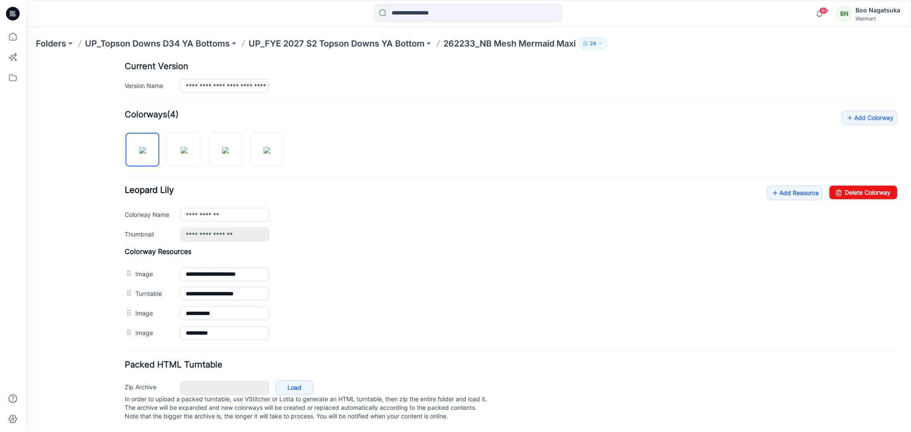
scroll to position [226, 0]
click at [224, 147] on img at bounding box center [225, 150] width 7 height 7
click at [268, 147] on img at bounding box center [266, 150] width 7 height 7
type input "**********"
click at [782, 185] on link "Add Resource" at bounding box center [795, 192] width 56 height 15
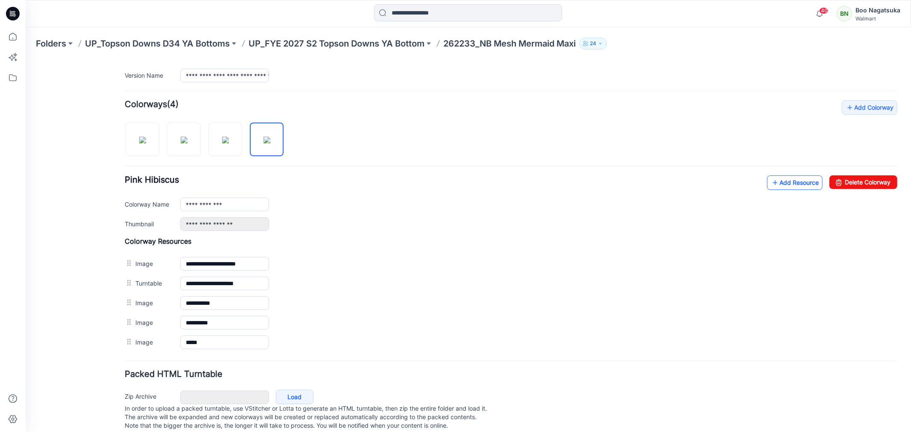
click at [774, 185] on link "Add Resource" at bounding box center [795, 182] width 56 height 15
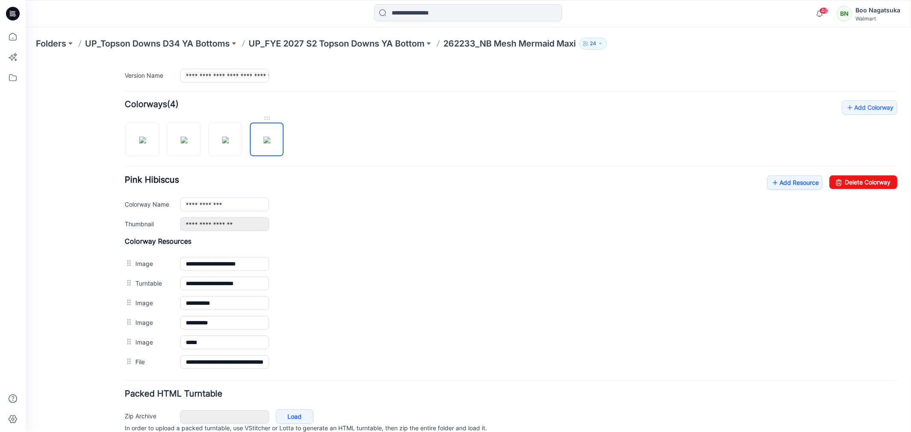
scroll to position [0, 0]
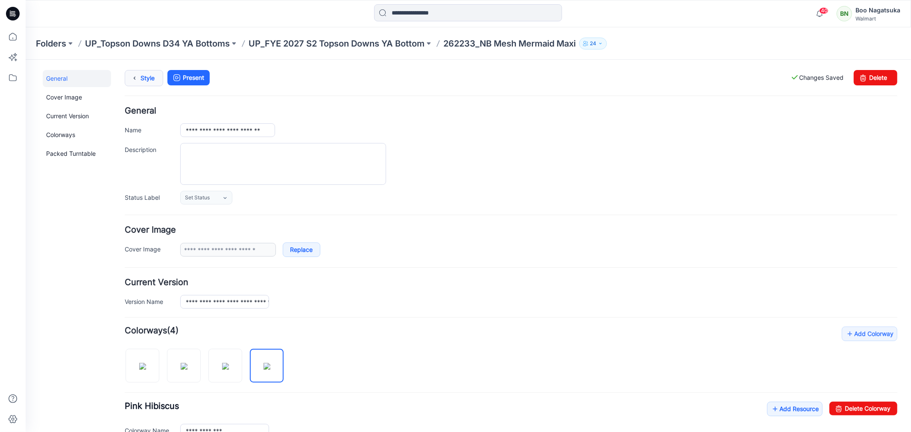
click at [146, 77] on link "Style" at bounding box center [143, 78] width 38 height 16
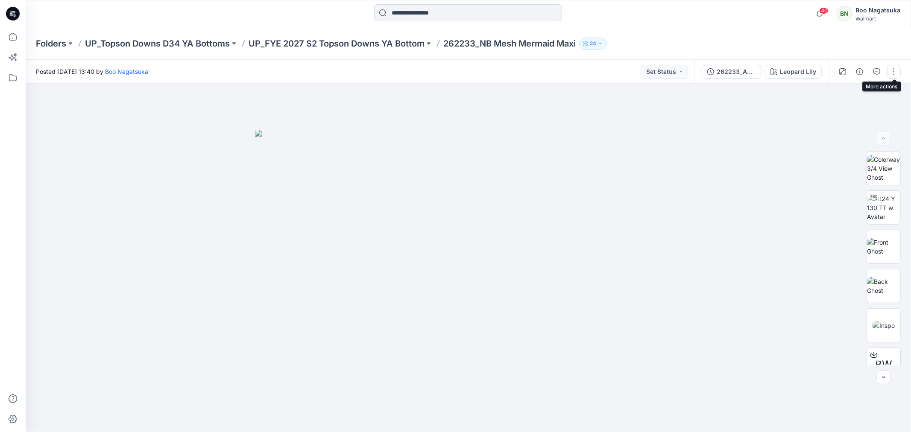
click at [896, 76] on button "button" at bounding box center [894, 72] width 14 height 14
click at [838, 114] on p "Edit" at bounding box center [839, 115] width 11 height 9
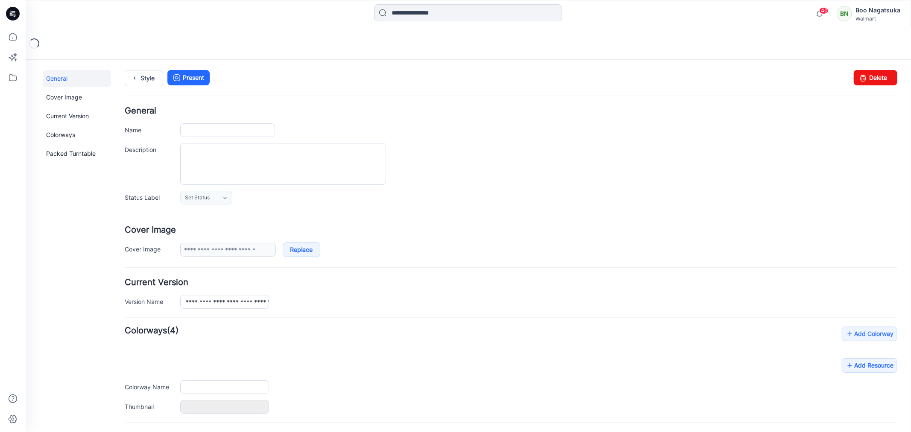
type input "**********"
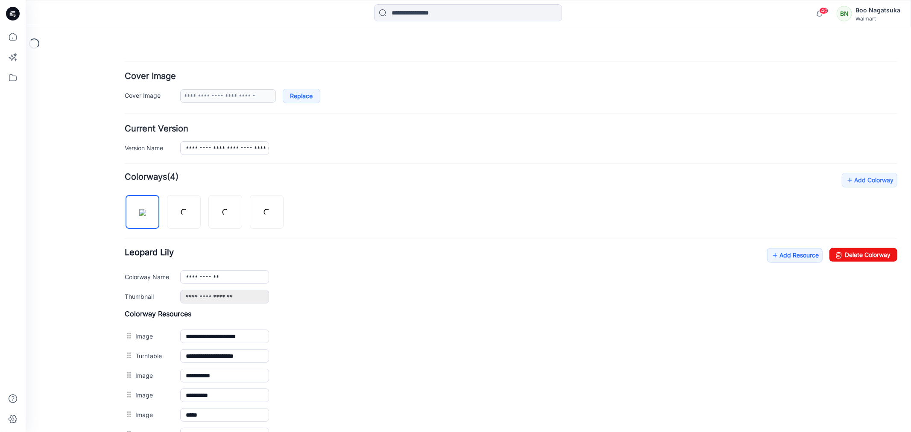
scroll to position [190, 0]
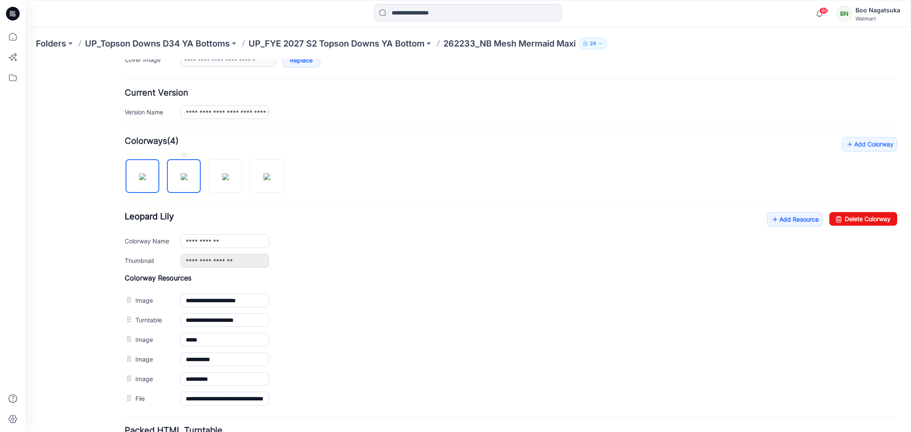
click at [181, 180] on img at bounding box center [183, 176] width 7 height 7
click at [225, 180] on img at bounding box center [225, 176] width 7 height 7
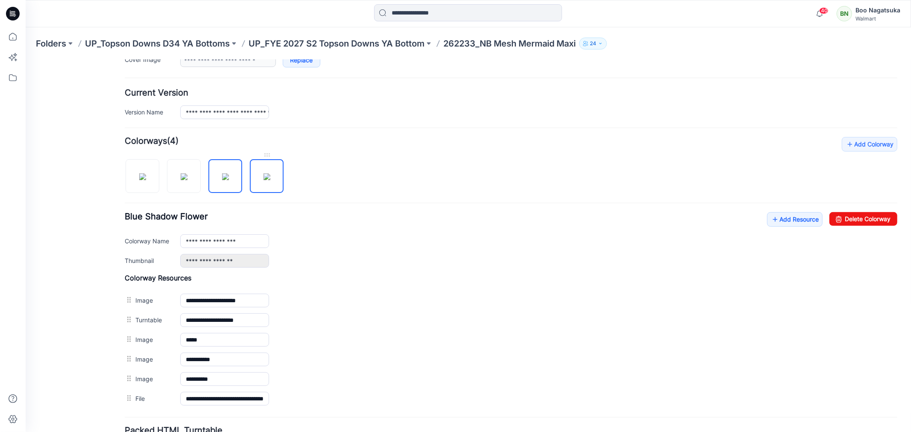
click at [267, 180] on img at bounding box center [266, 176] width 7 height 7
type input "**********"
drag, startPoint x: 81, startPoint y: 413, endPoint x: 94, endPoint y: 386, distance: 29.8
click at [84, 406] on div "General Cover Image Current Version Colorways Packed Turntable" at bounding box center [76, 189] width 68 height 618
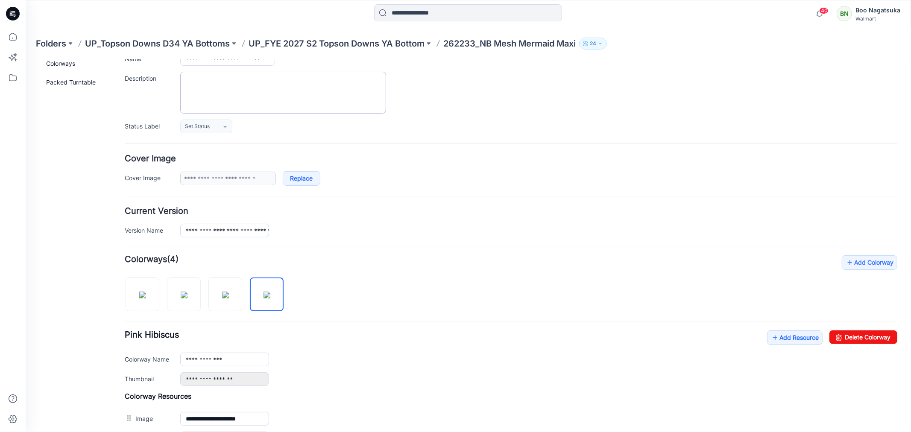
scroll to position [0, 0]
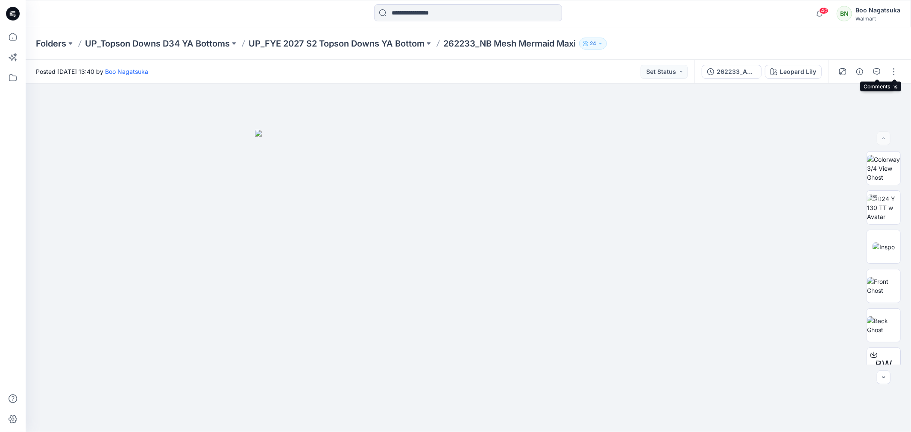
click at [877, 72] on icon "button" at bounding box center [877, 71] width 7 height 7
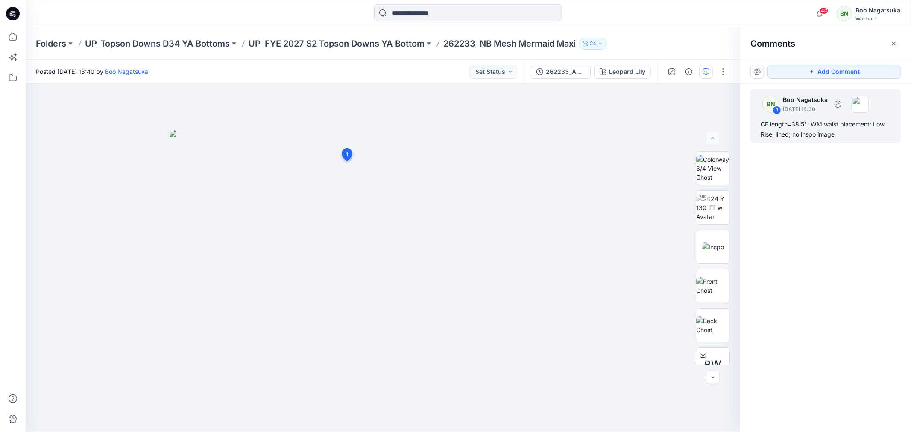
click at [809, 127] on div "CF length=38.5"; WM waist placement: Low Rise; lined; no inspo image" at bounding box center [826, 129] width 130 height 21
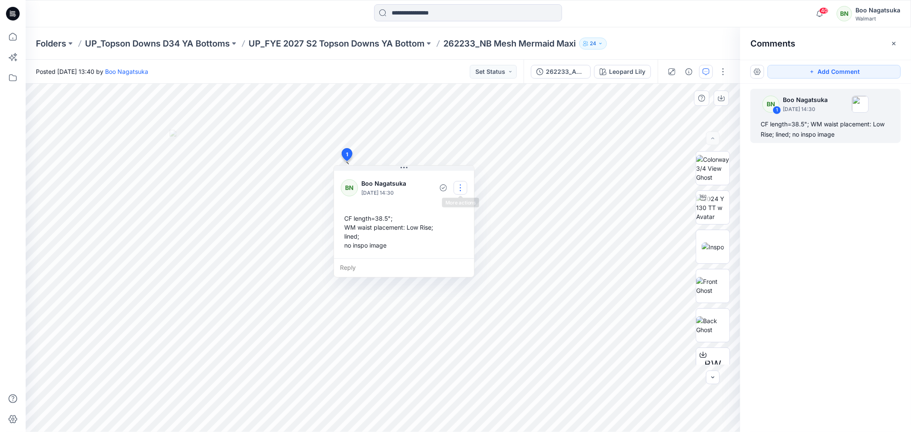
click at [459, 185] on button "button" at bounding box center [461, 188] width 14 height 14
click at [469, 206] on p "Edit comment" at bounding box center [462, 207] width 38 height 9
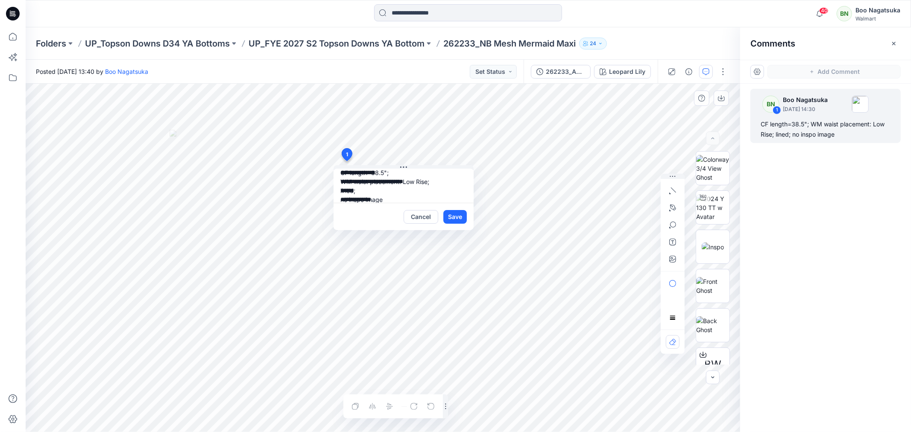
scroll to position [15, 0]
drag, startPoint x: 340, startPoint y: 199, endPoint x: 409, endPoint y: 203, distance: 69.3
click at [404, 197] on textarea "**********" at bounding box center [404, 186] width 140 height 34
type textarea "**********"
click at [454, 216] on button "Save" at bounding box center [454, 217] width 23 height 14
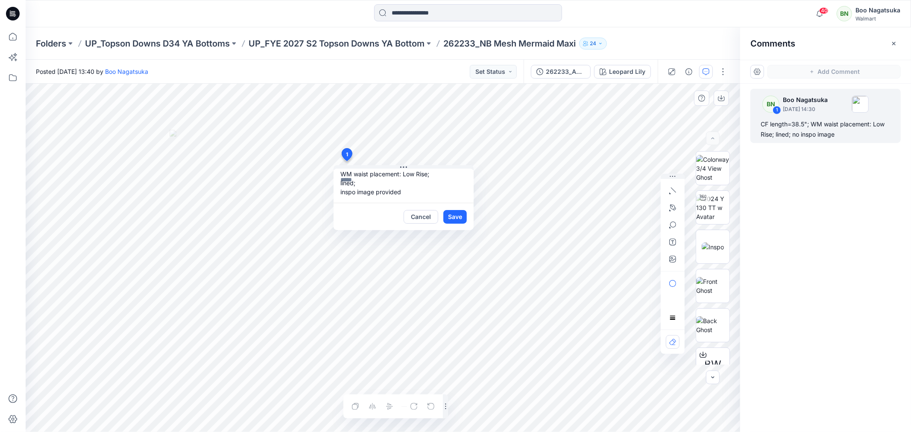
scroll to position [0, 0]
